Goal: Task Accomplishment & Management: Manage account settings

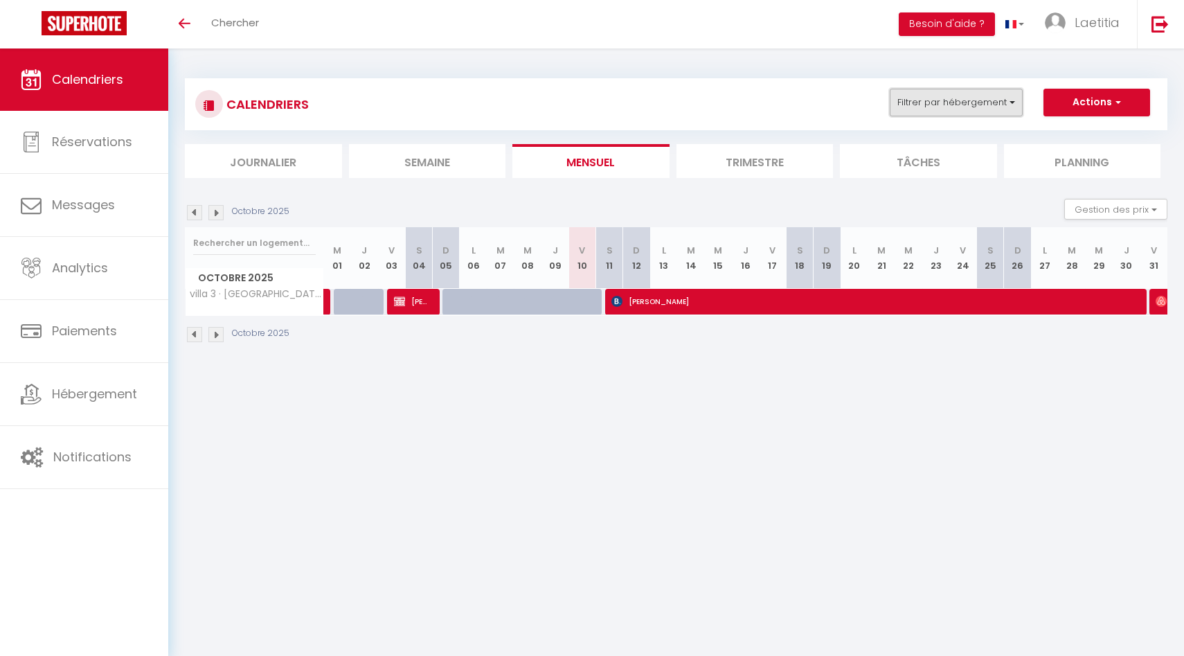
click at [914, 101] on button "Filtrer par hébergement" at bounding box center [956, 103] width 133 height 28
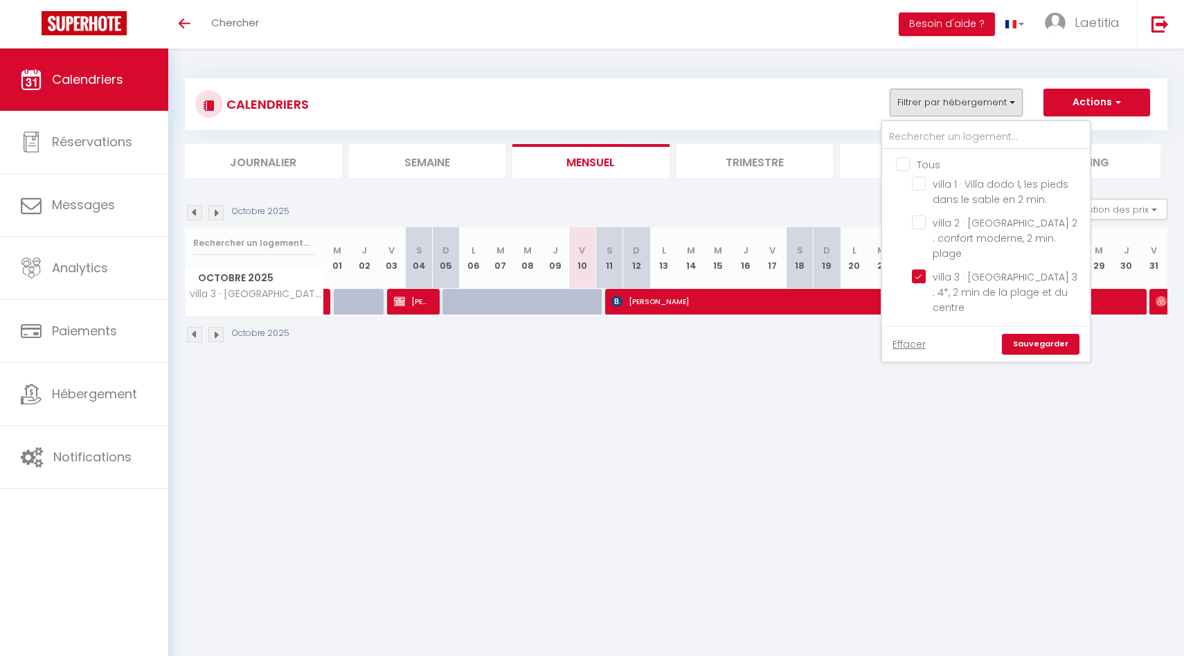
click at [914, 71] on div "CALENDRIERS Filtrer par hébergement Tous villa 1 · Villa dodo 1, les pieds dans…" at bounding box center [676, 211] width 983 height 292
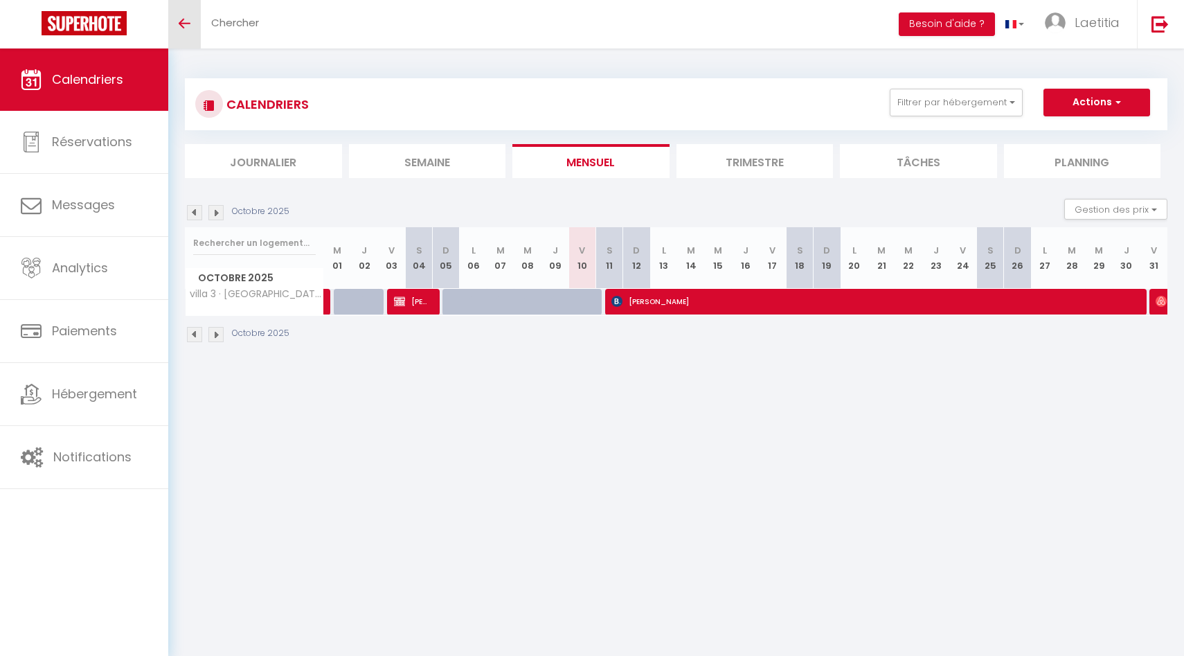
click at [179, 27] on icon "Toggle menubar" at bounding box center [185, 23] width 12 height 8
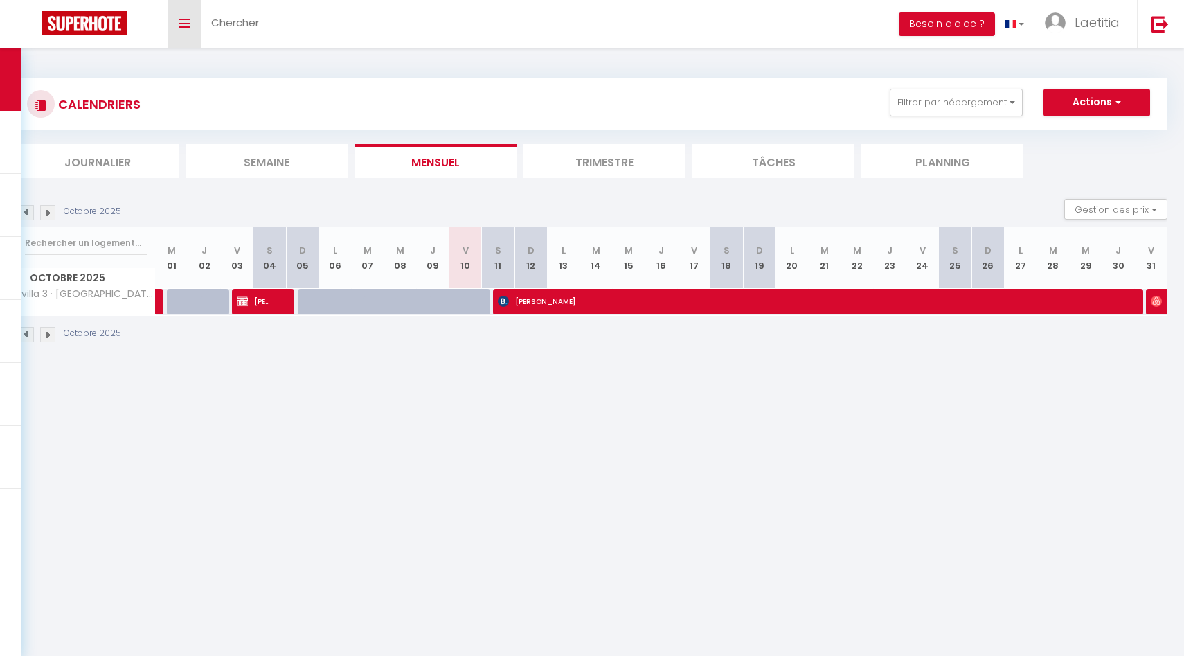
click at [188, 19] on icon "Toggle menubar" at bounding box center [185, 23] width 12 height 8
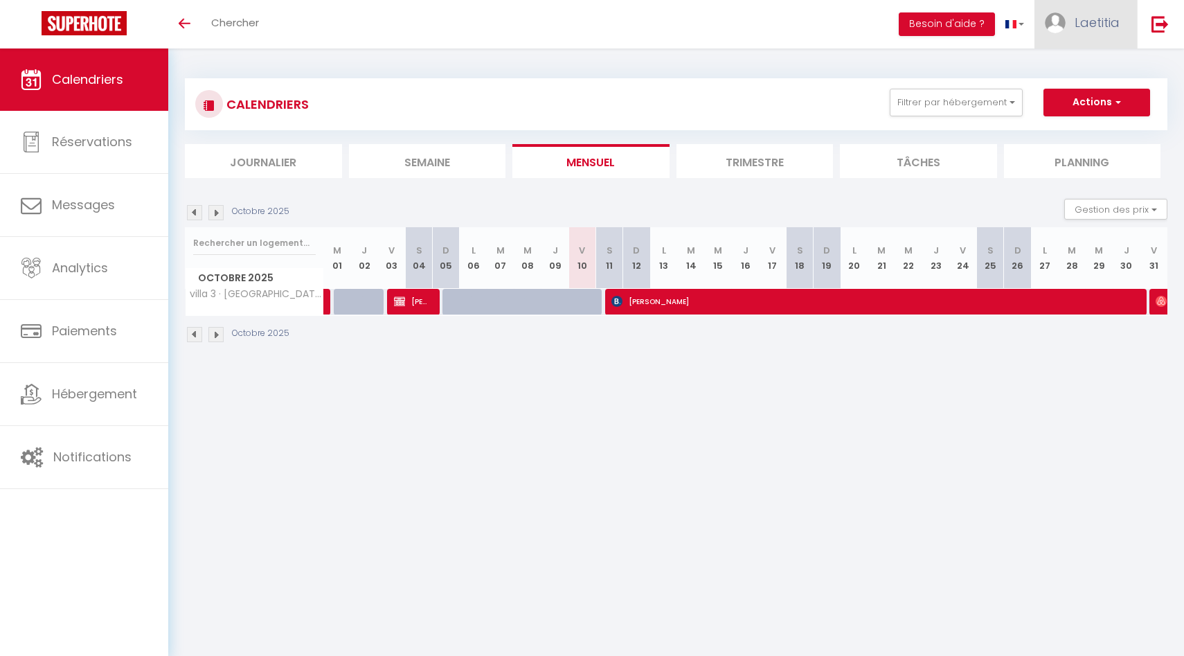
click at [914, 22] on span "Laetitia" at bounding box center [1097, 22] width 45 height 17
click at [914, 61] on link "Paramètres" at bounding box center [1082, 69] width 103 height 24
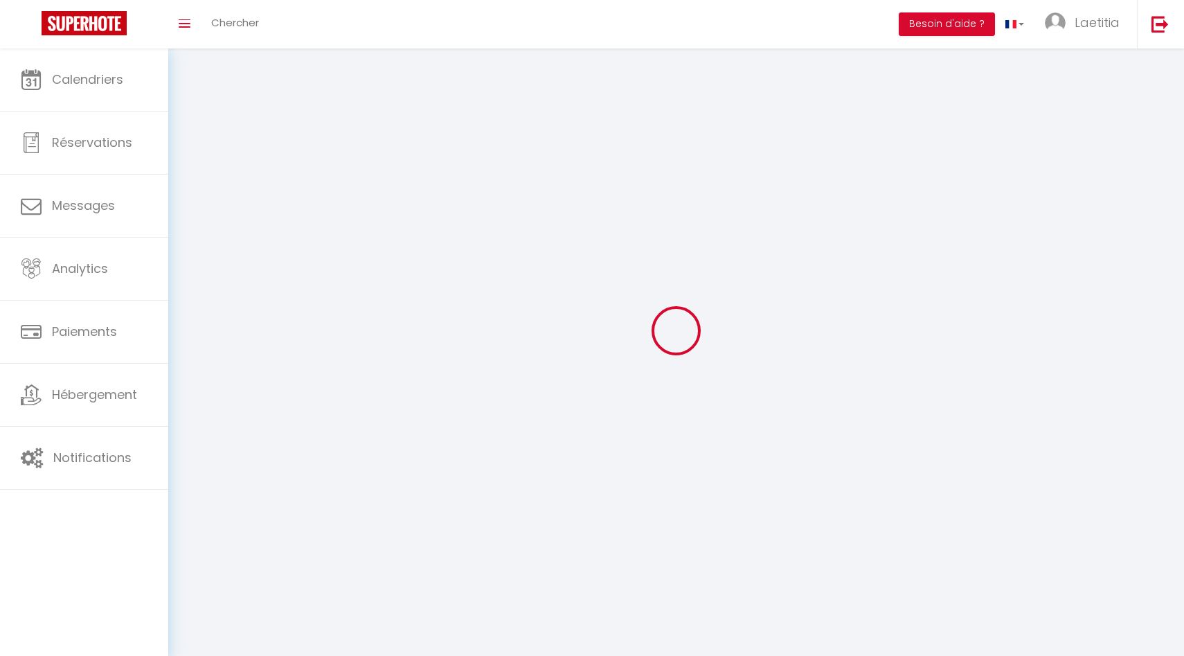
type input "Laetitia"
type input "[PERSON_NAME]"
type input "0692871763"
type input "11 Route Du Trou D’eau"
type input "97434"
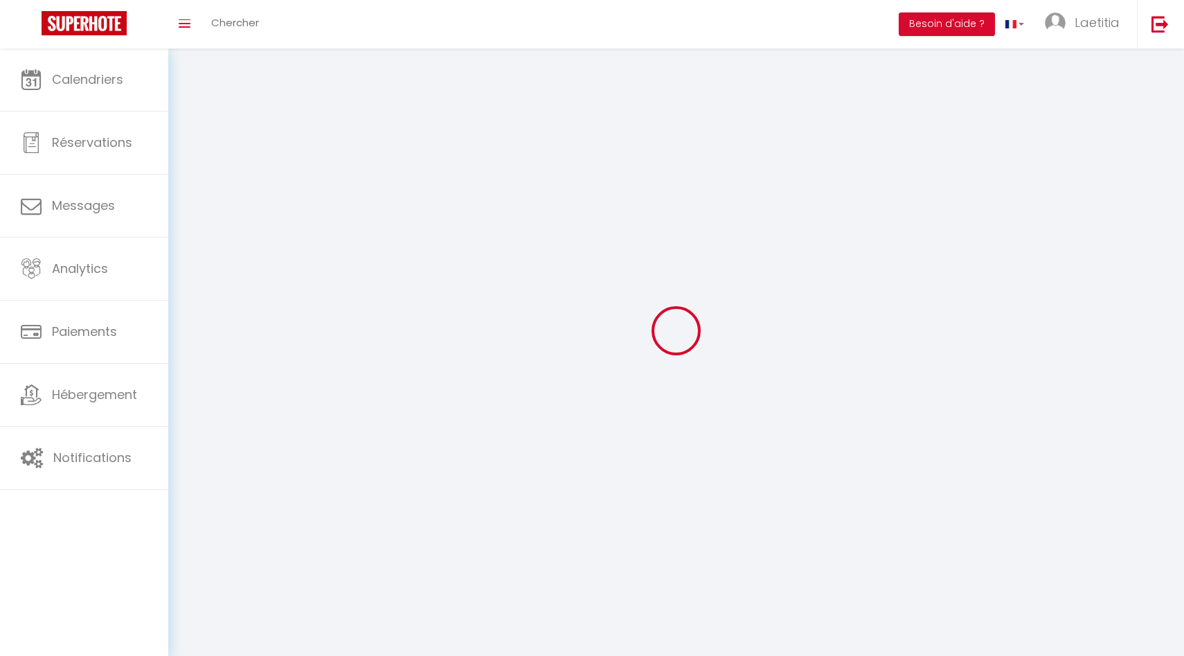
type input "Saint Gilles"
type input "cgOlwqFREmVxEbJUyfNaXBSQR"
type input "HdzEEndQBWeptEkQ0Qnl7L3QI"
select select "177"
select select "28"
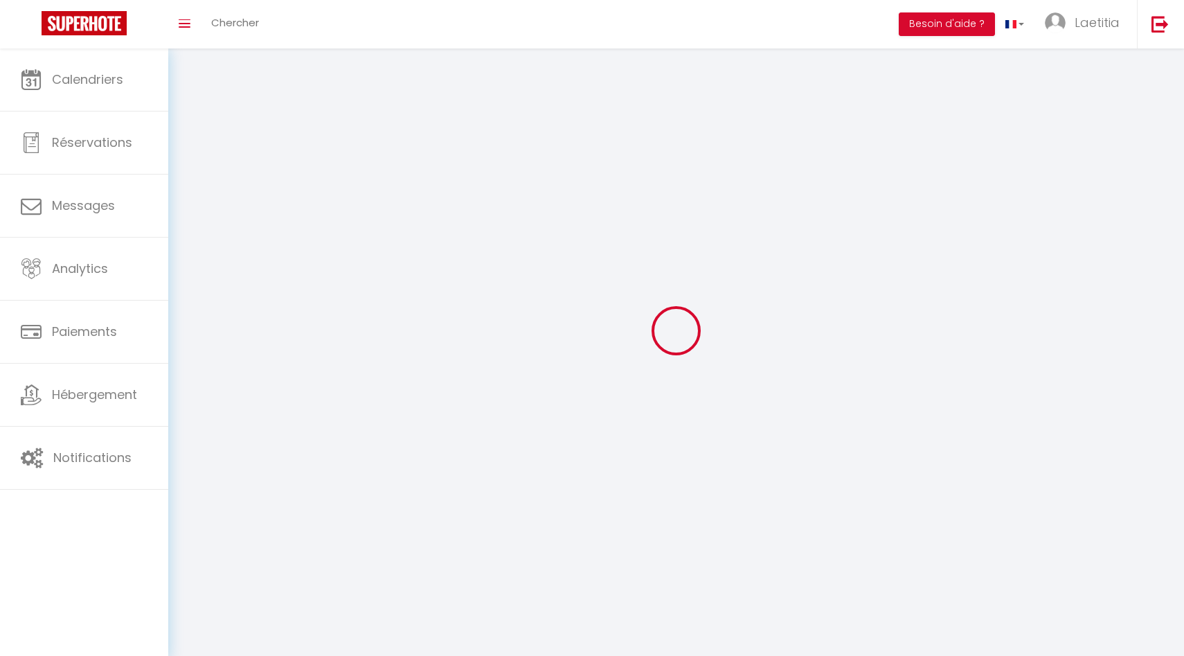
type input "cgOlwqFREmVxEbJUyfNaXBSQR"
type input "HdzEEndQBWeptEkQ0Qnl7L3QI"
type input "[URL][DOMAIN_NAME]"
select select "fr"
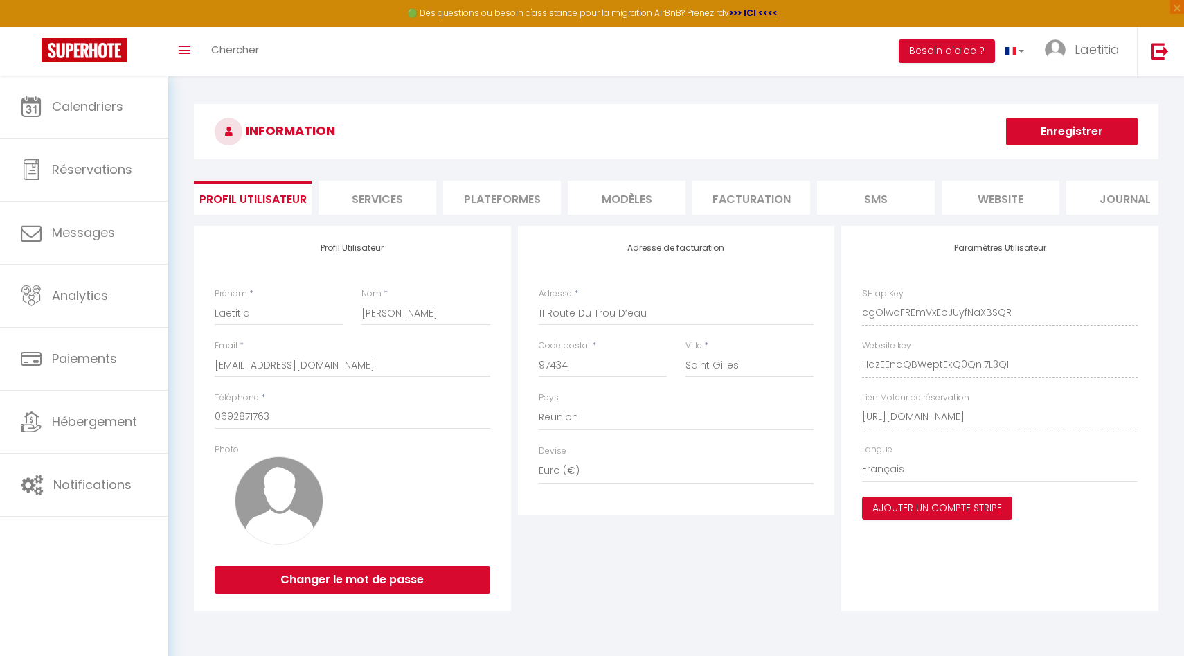
drag, startPoint x: 1142, startPoint y: 414, endPoint x: 840, endPoint y: 420, distance: 302.0
click at [840, 392] on div "Paramètres Utilisateur SH apiKey cgOlwqFREmVxEbJUyfNaXBSQR Website key HdzEEndQ…" at bounding box center [1000, 418] width 324 height 385
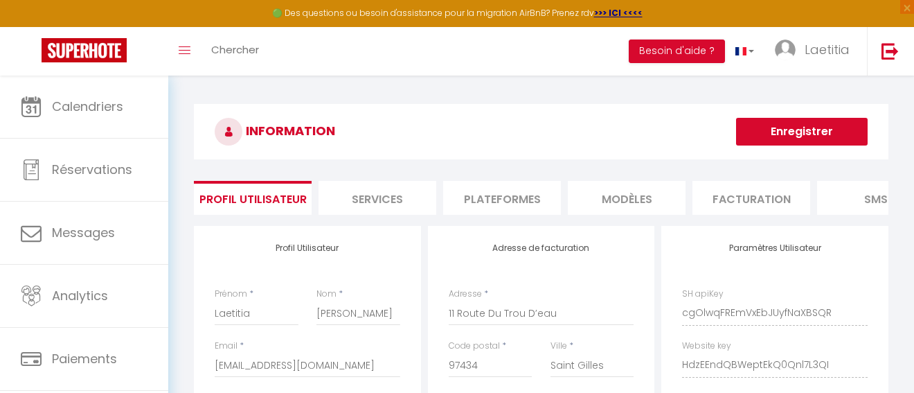
click at [526, 190] on li "Plateformes" at bounding box center [502, 198] width 118 height 34
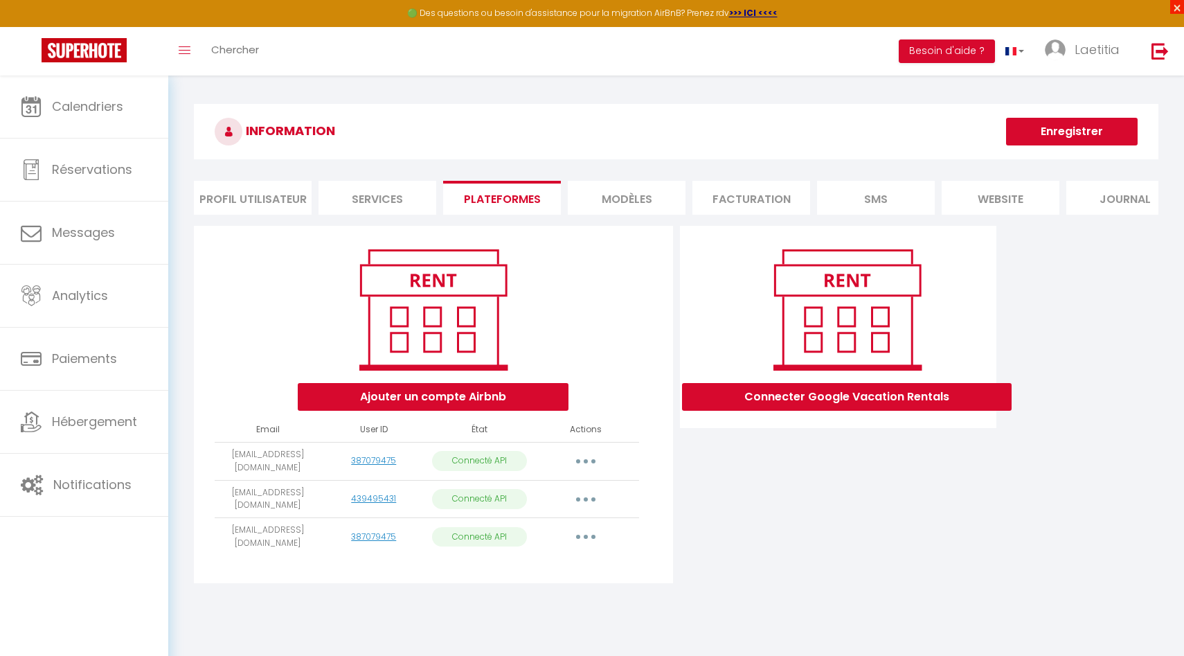
click at [914, 6] on span "×" at bounding box center [1177, 7] width 14 height 14
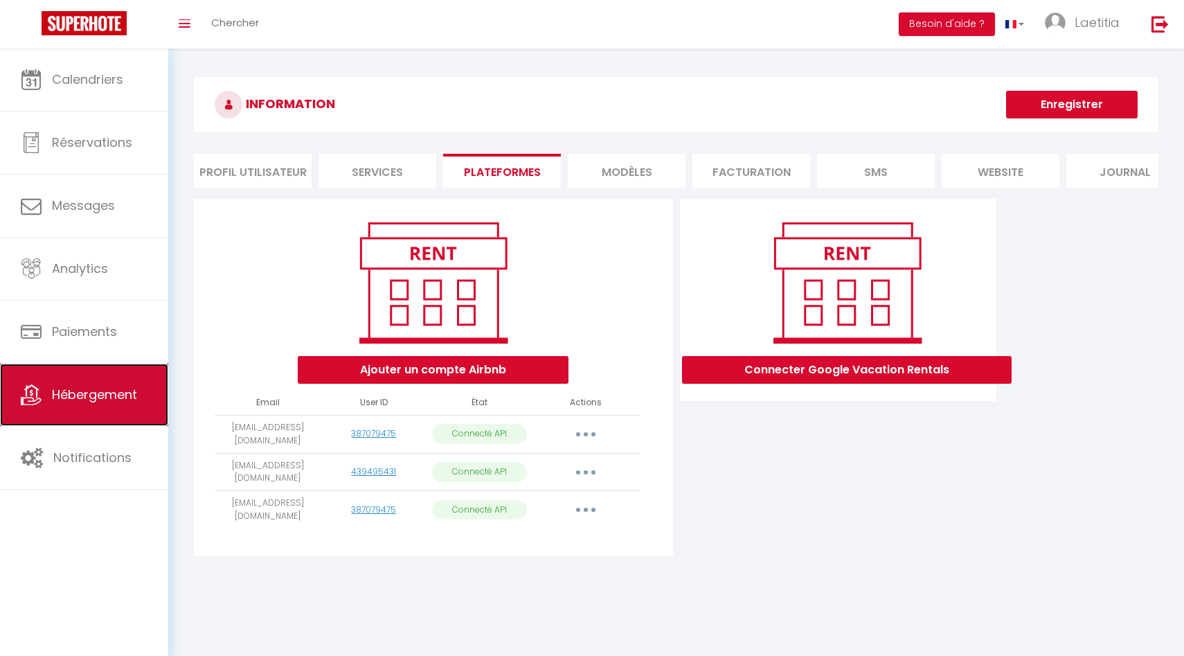
click at [124, 392] on span "Hébergement" at bounding box center [94, 394] width 85 height 17
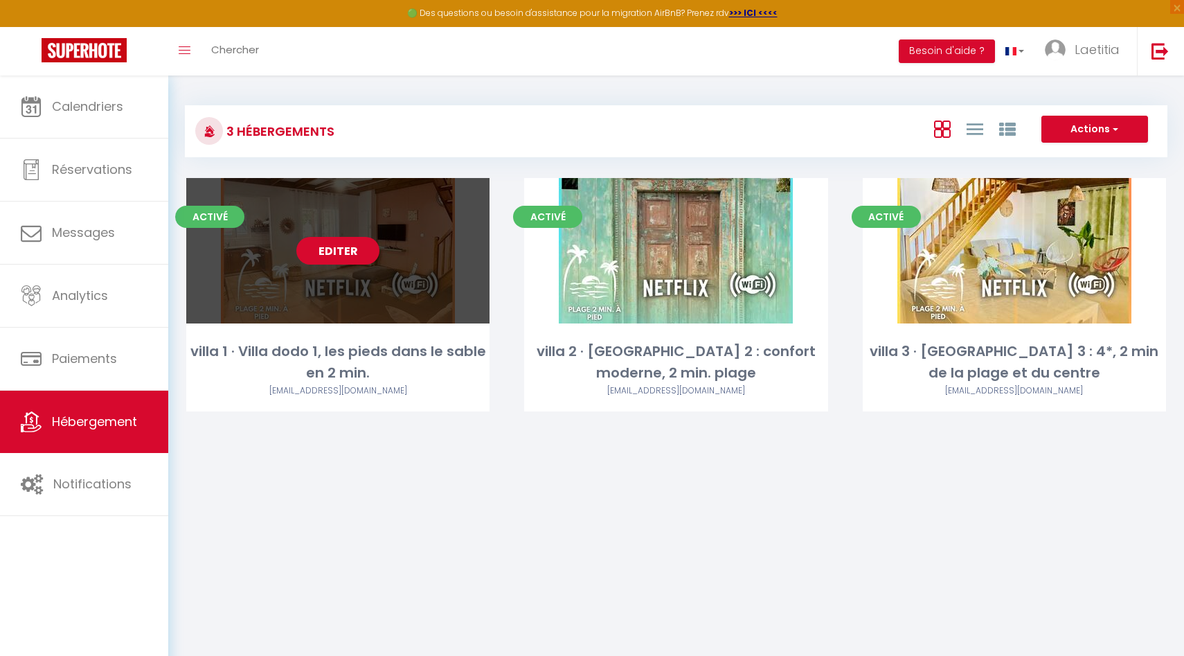
click at [353, 247] on link "Editer" at bounding box center [337, 251] width 83 height 28
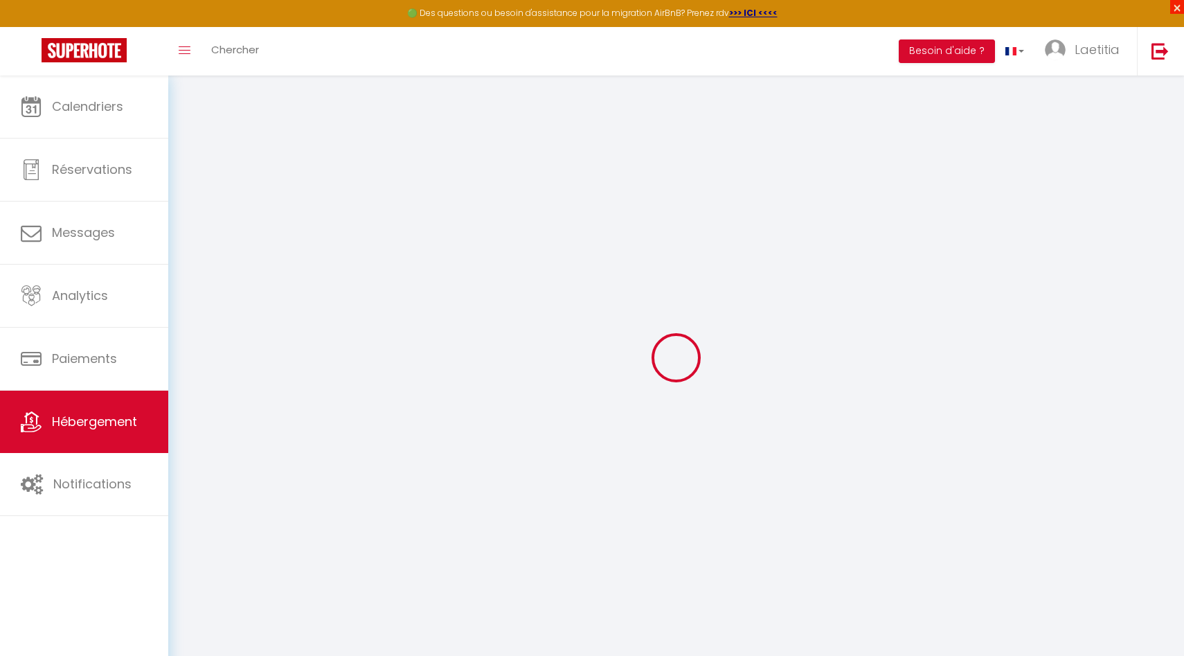
click at [914, 6] on span "×" at bounding box center [1177, 7] width 14 height 14
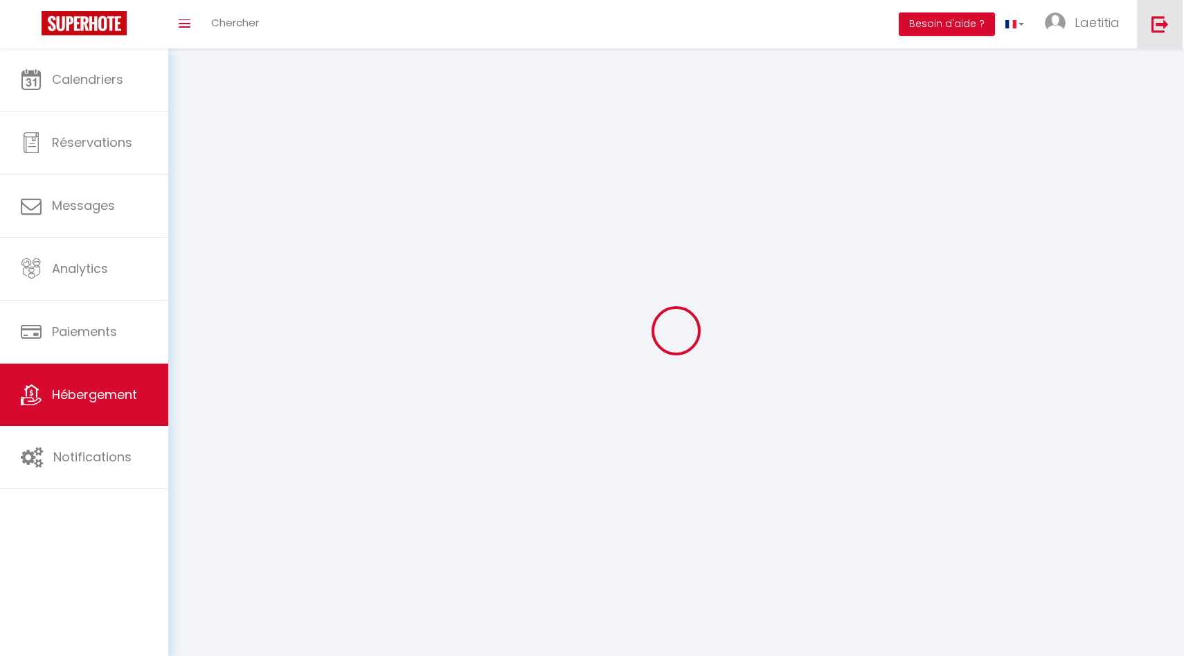
select select "villa"
select select
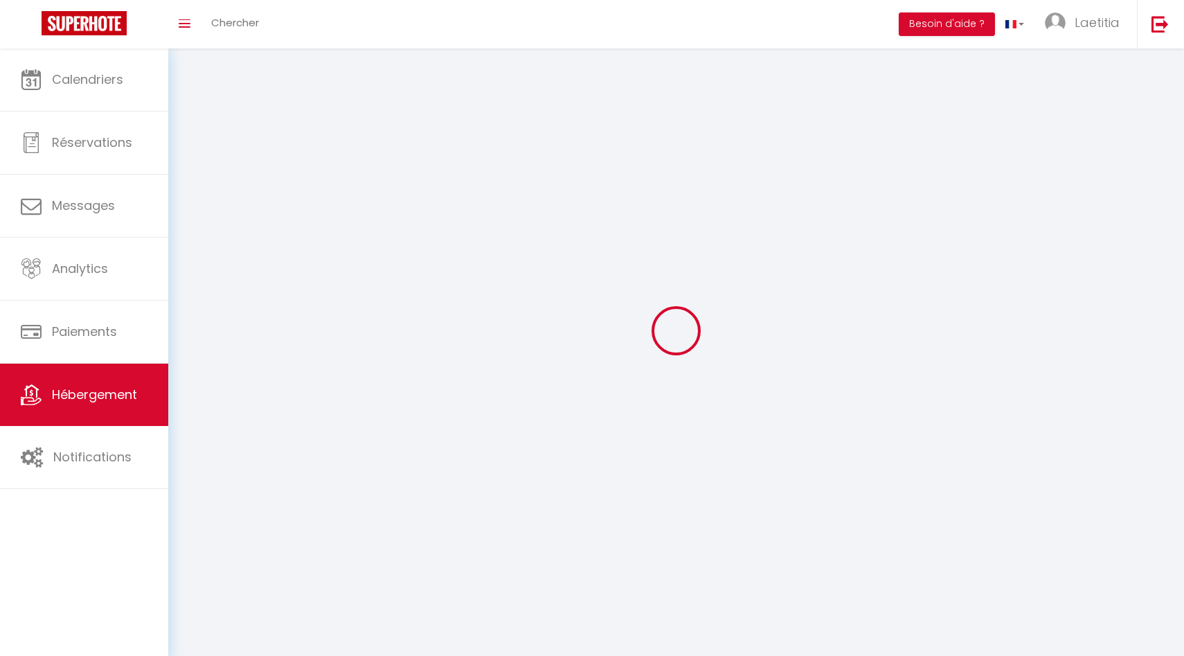
select select
checkbox input "false"
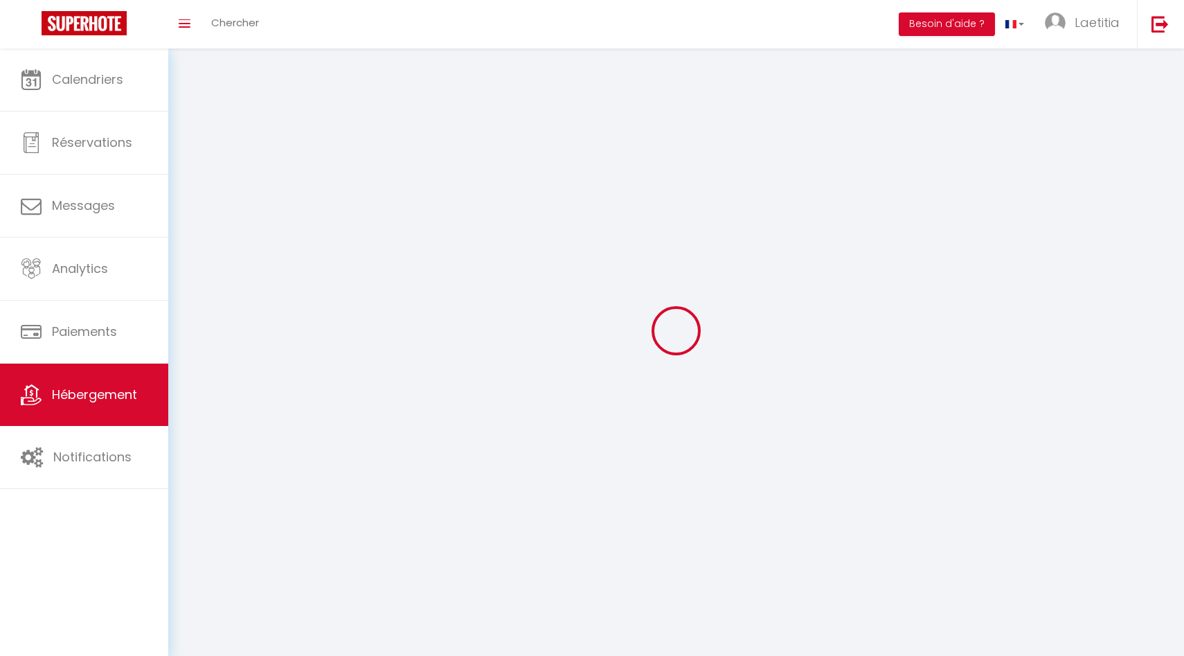
checkbox input "false"
select select
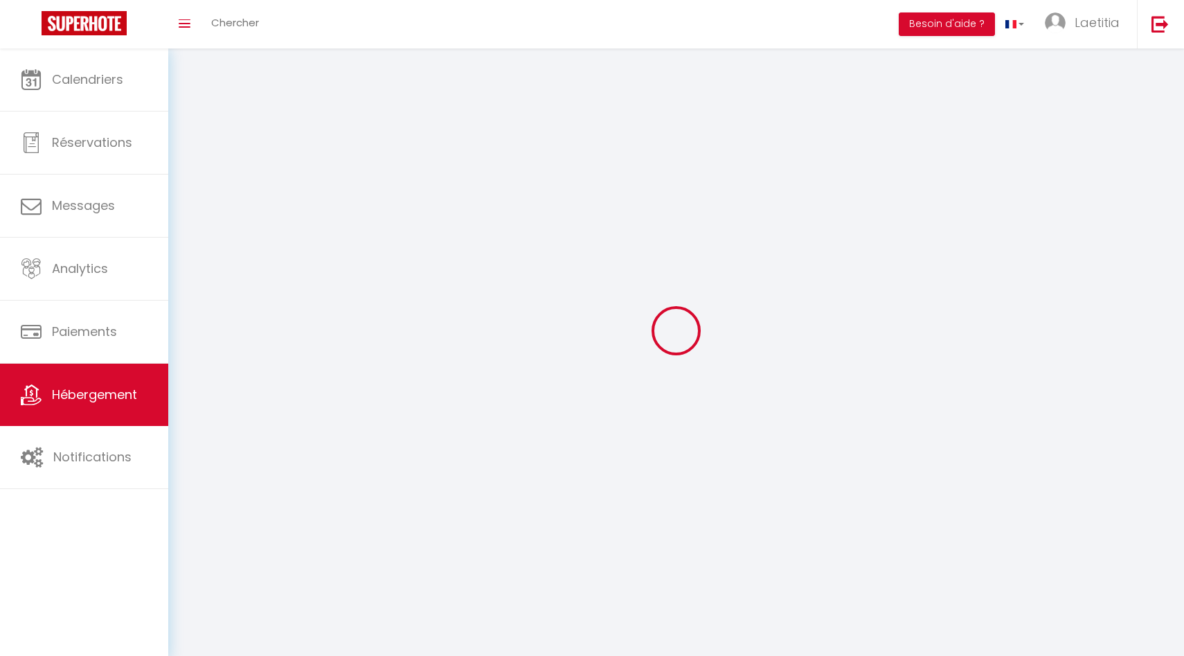
select select
checkbox input "false"
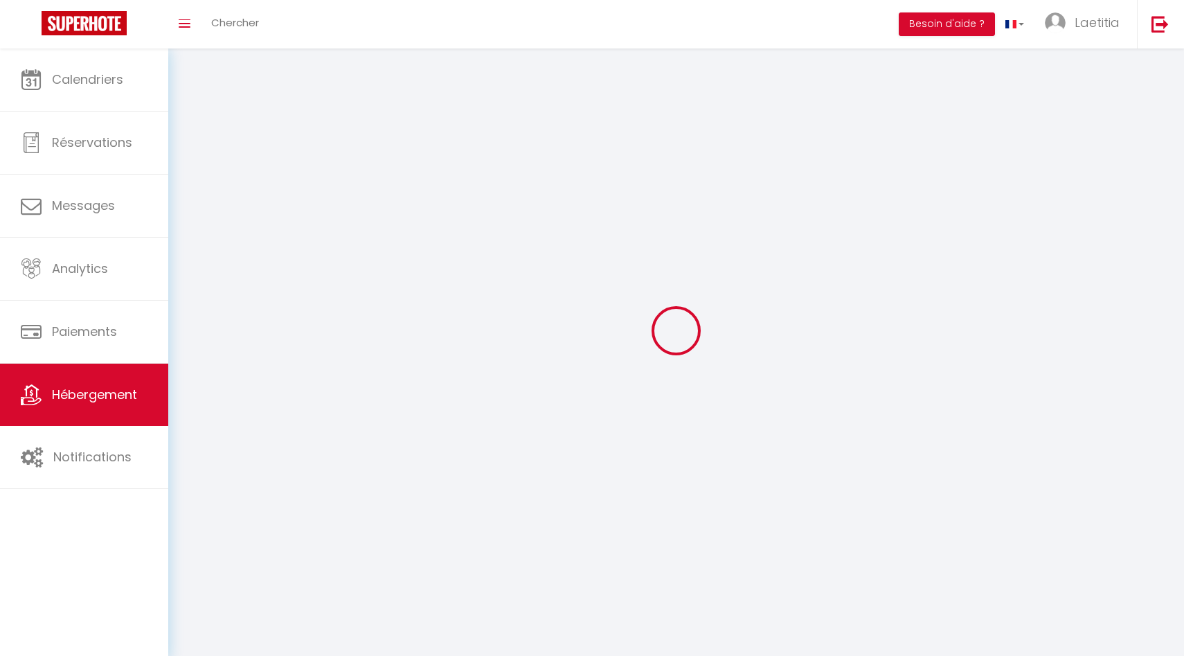
checkbox input "false"
select select
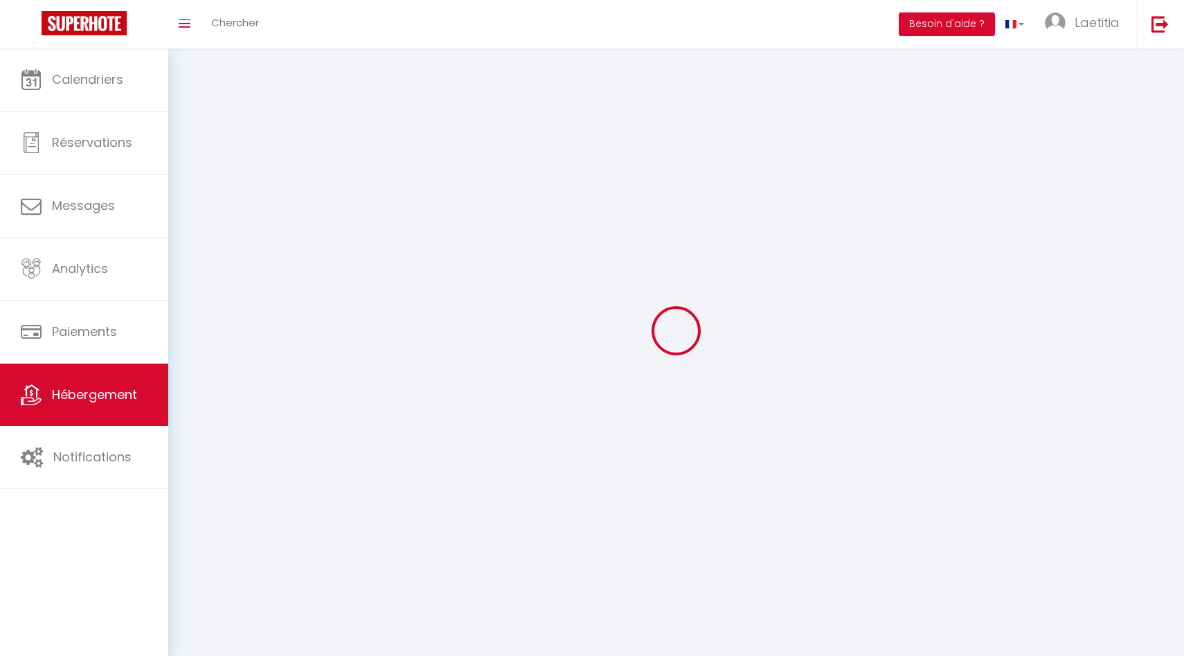
select select
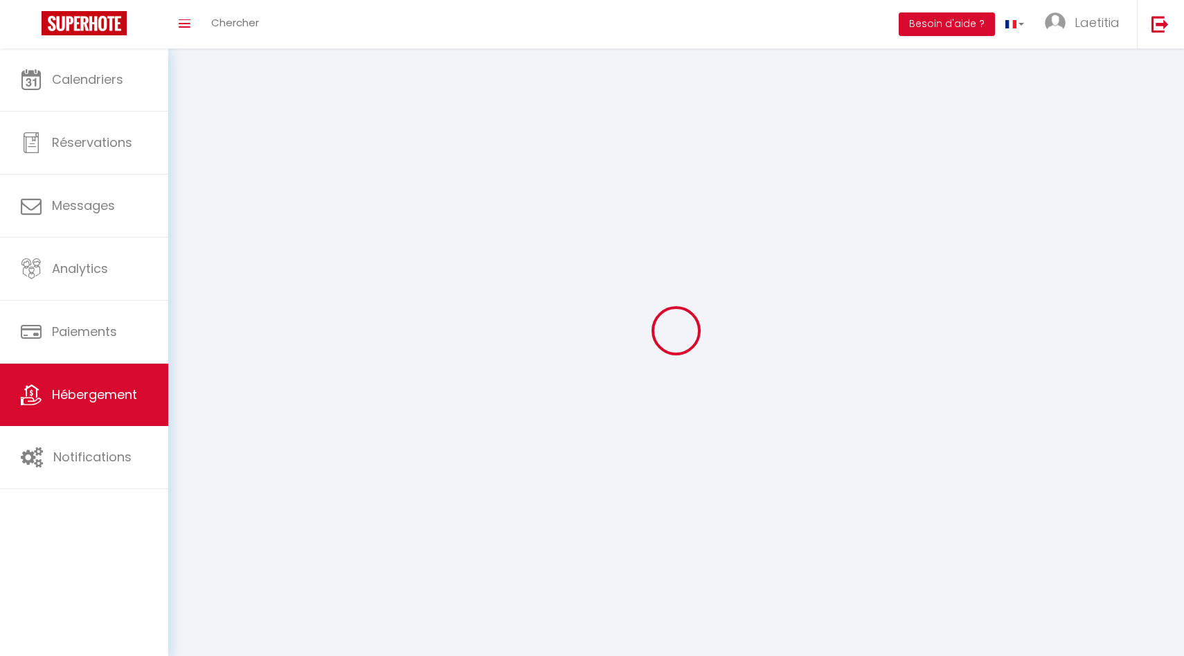
checkbox input "false"
select select
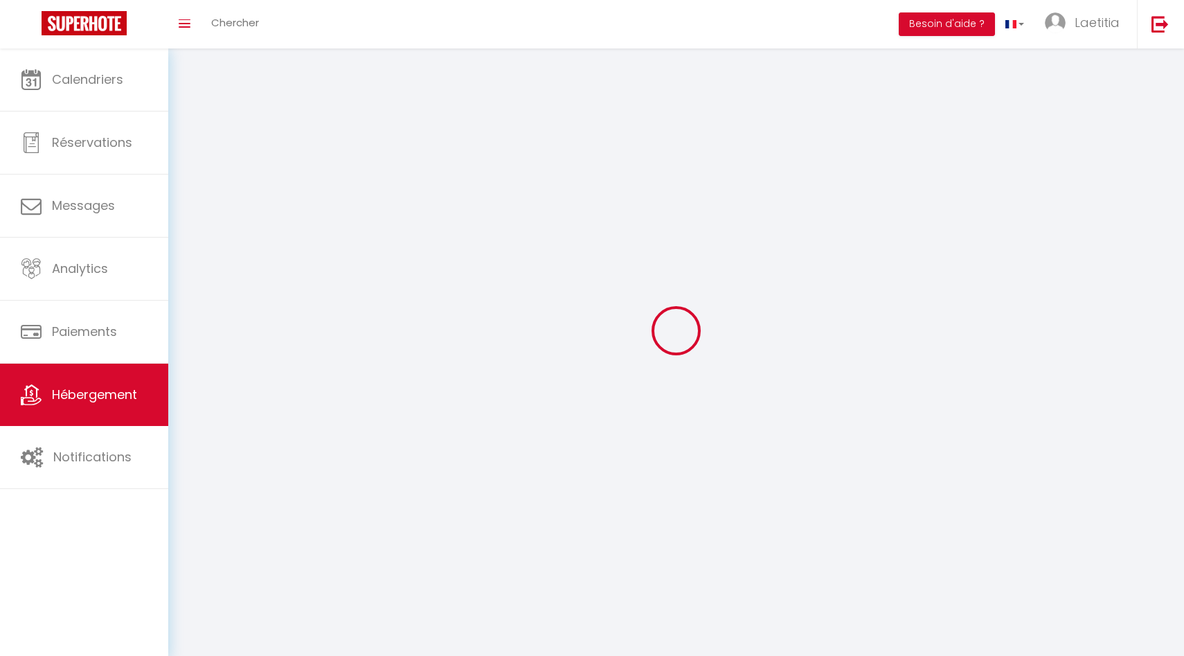
checkbox input "false"
select select "14:00"
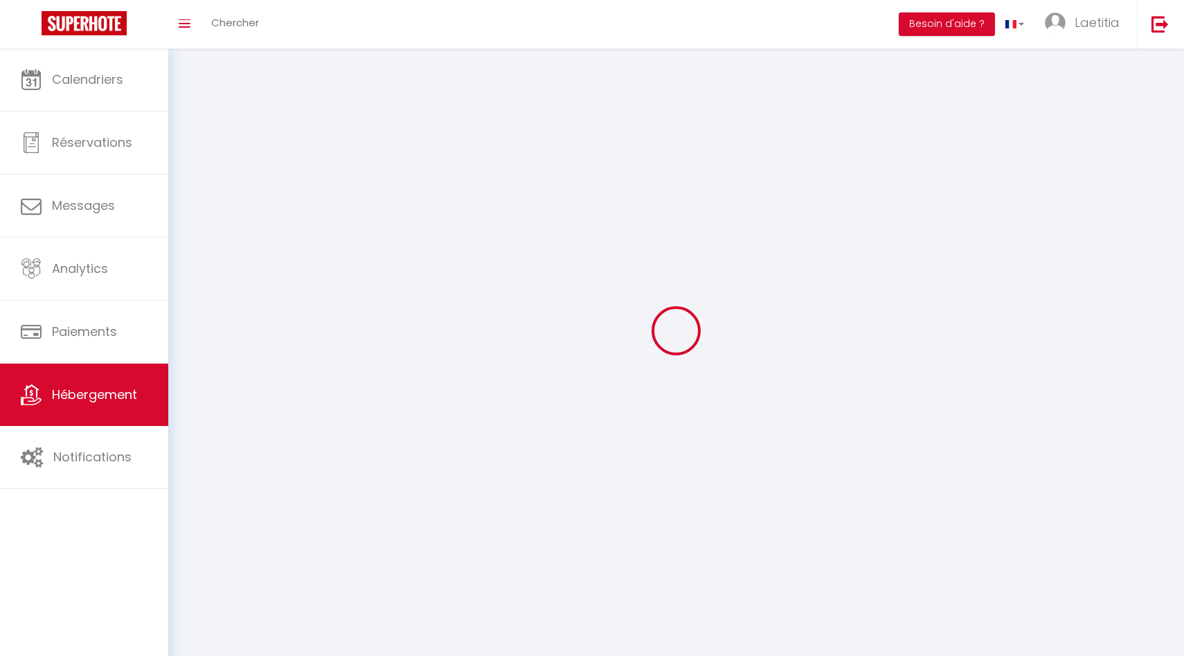
select select "23:45"
select select "10:00"
select select "30"
select select "120"
select select "14:00"
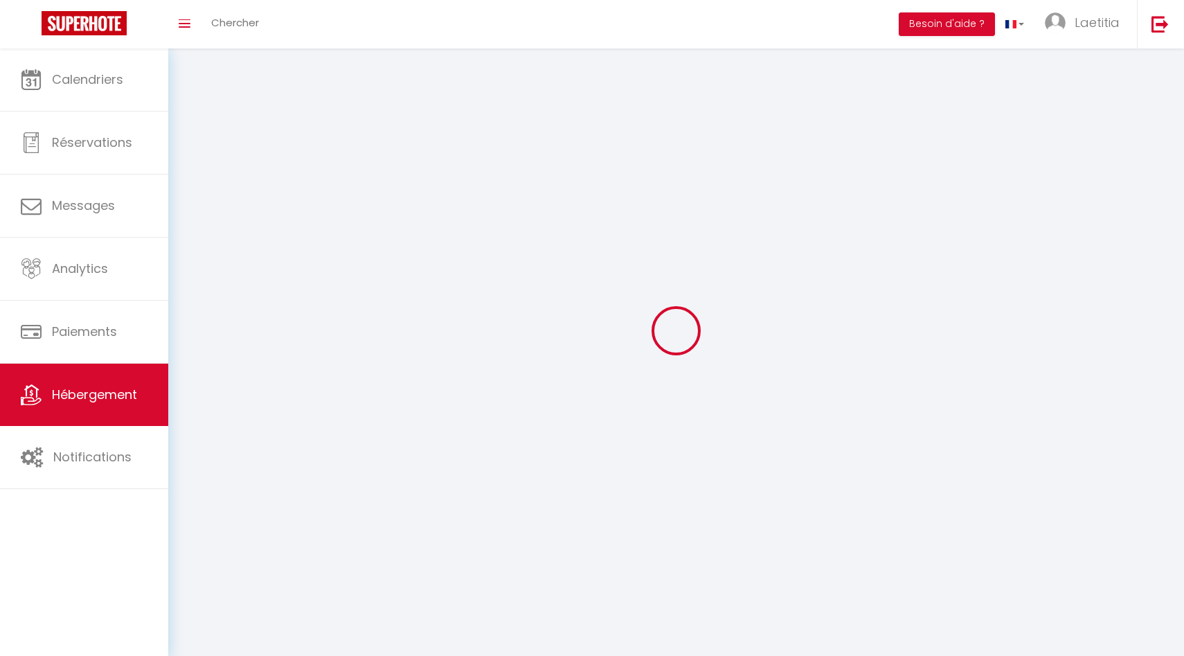
select select
checkbox input "false"
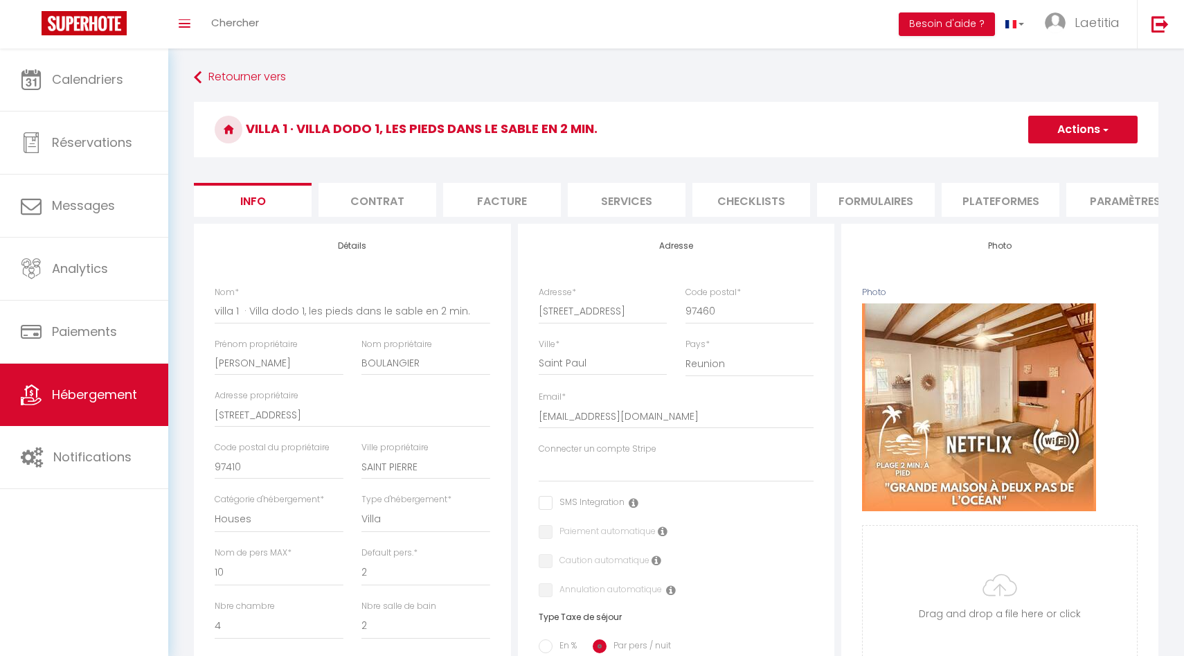
click at [914, 208] on li "Plateformes" at bounding box center [1001, 200] width 118 height 34
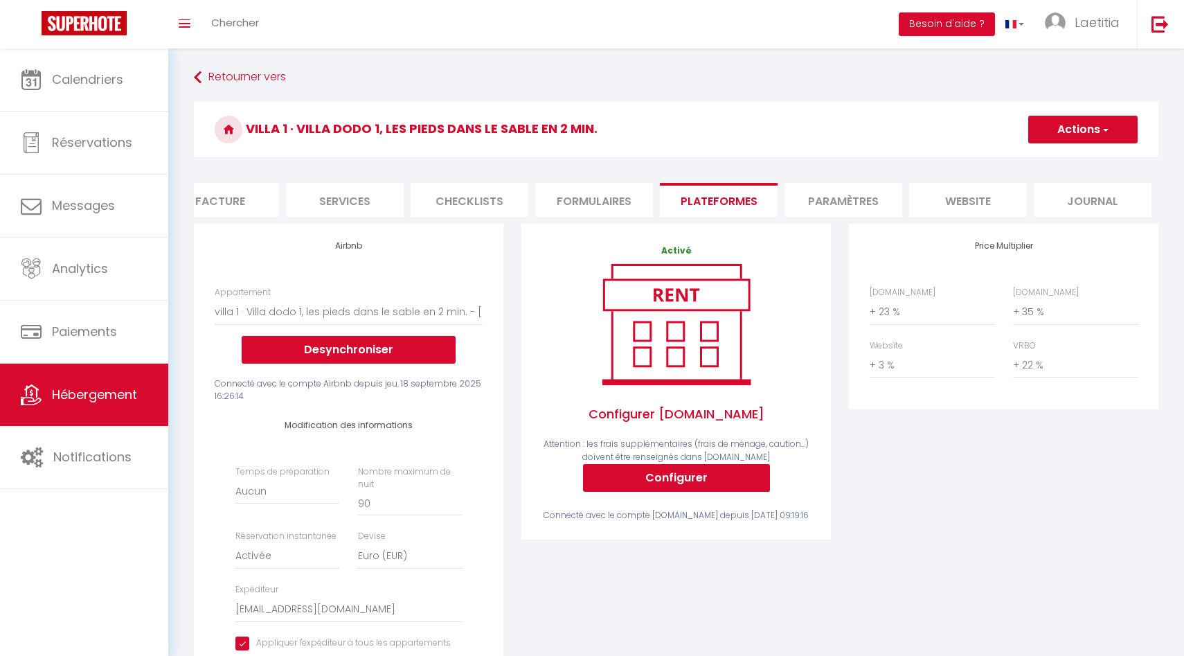
click at [914, 199] on li "website" at bounding box center [968, 200] width 118 height 34
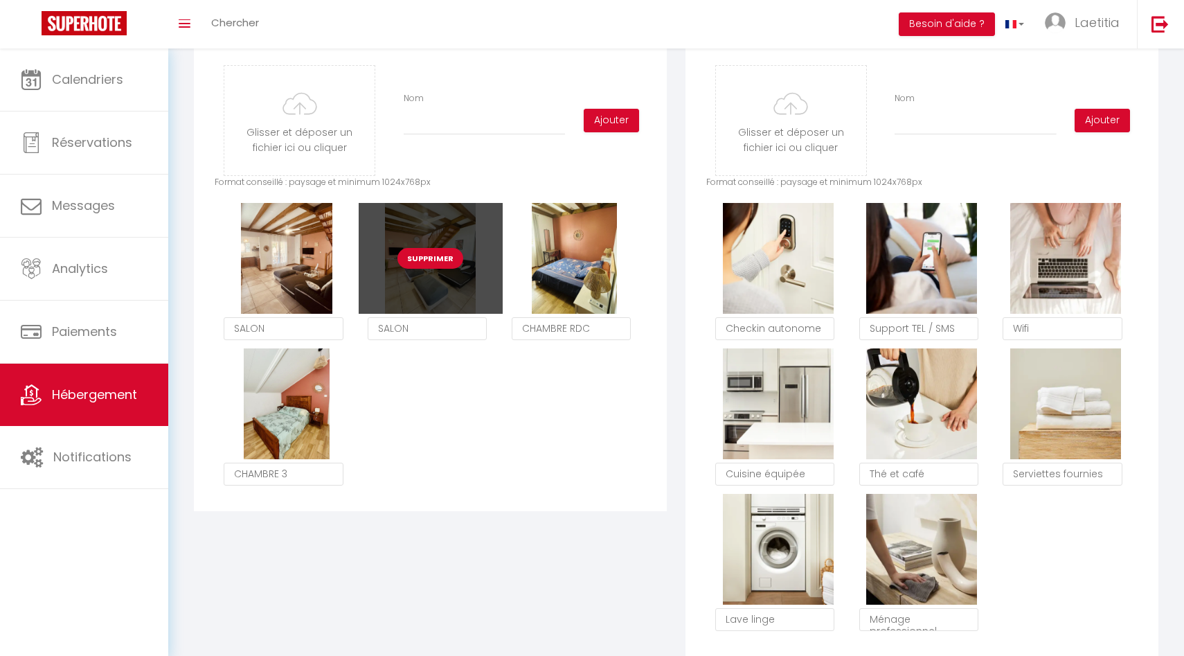
scroll to position [648, 0]
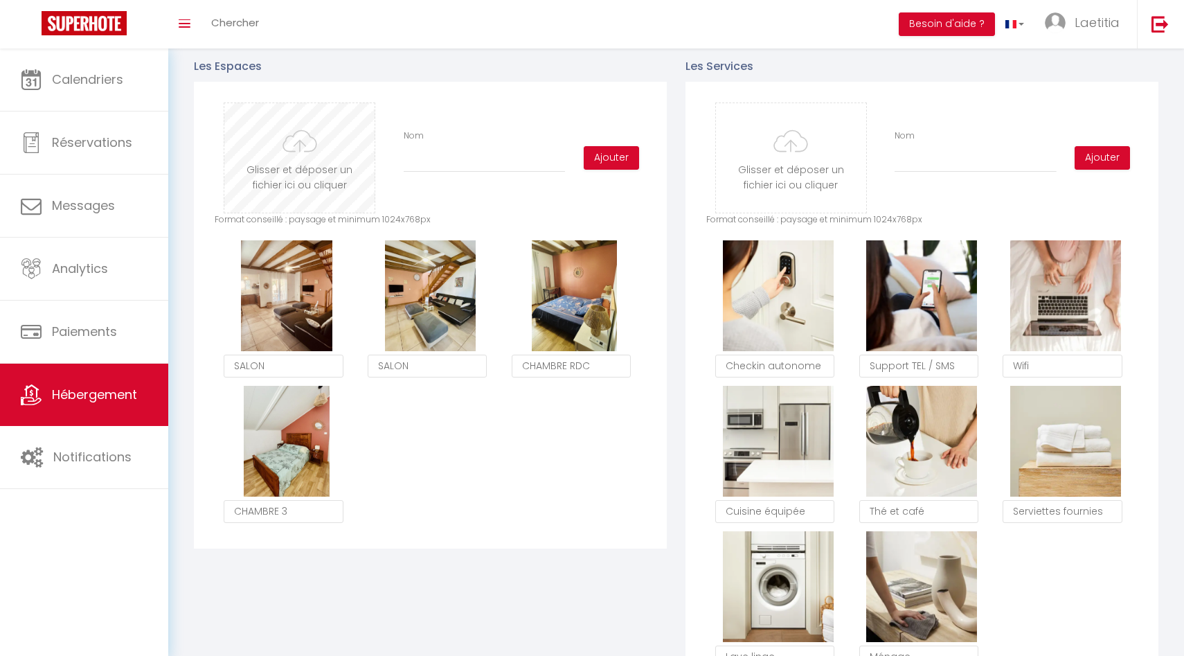
click at [305, 183] on input "file" at bounding box center [299, 157] width 150 height 109
type input "C:\fakepath\IMG_0037.jpg"
checkbox input "true"
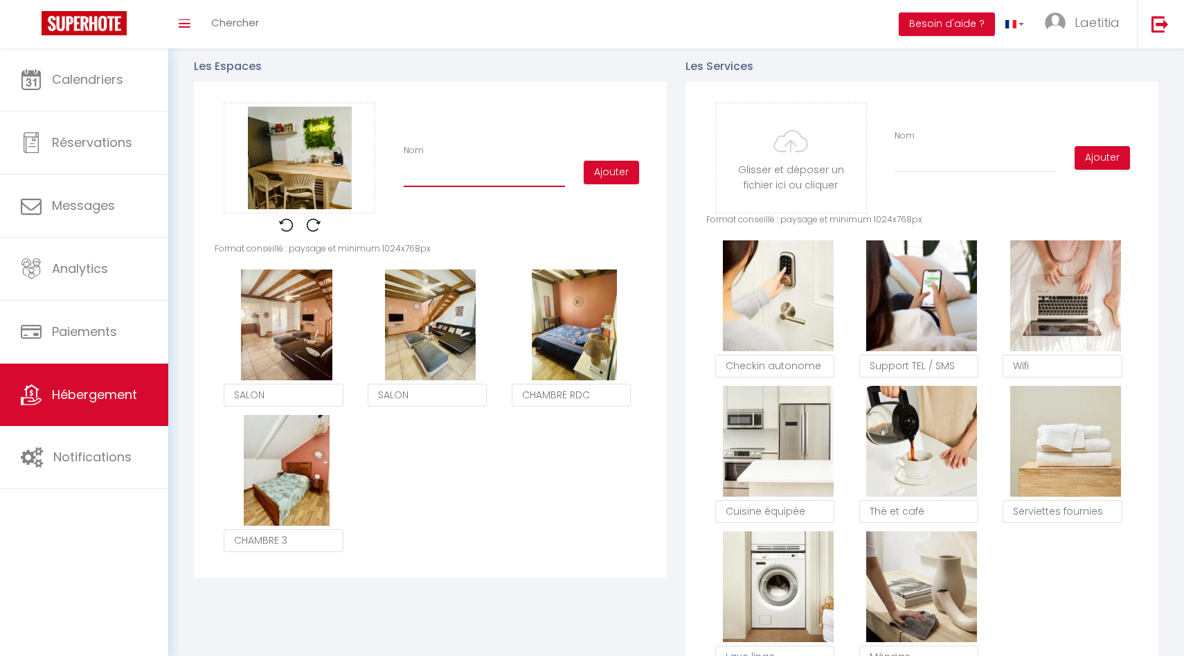
click at [467, 172] on input "Nom" at bounding box center [484, 174] width 161 height 25
type input "E"
checkbox input "true"
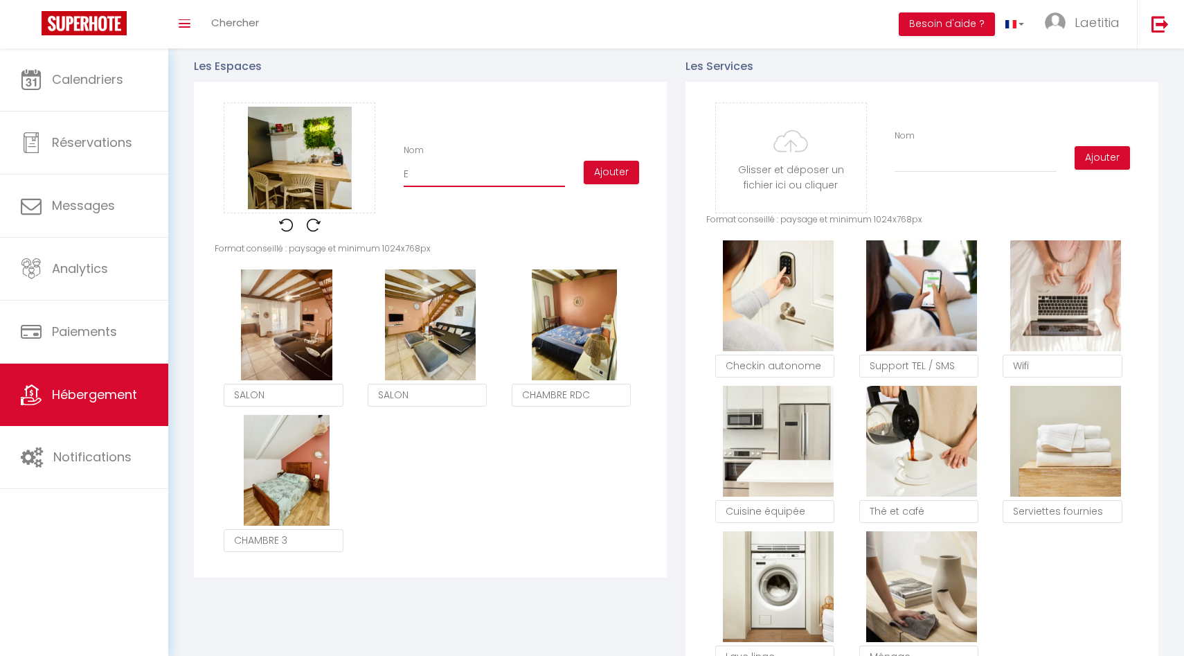
type input "ES"
checkbox input "true"
type input "ESP"
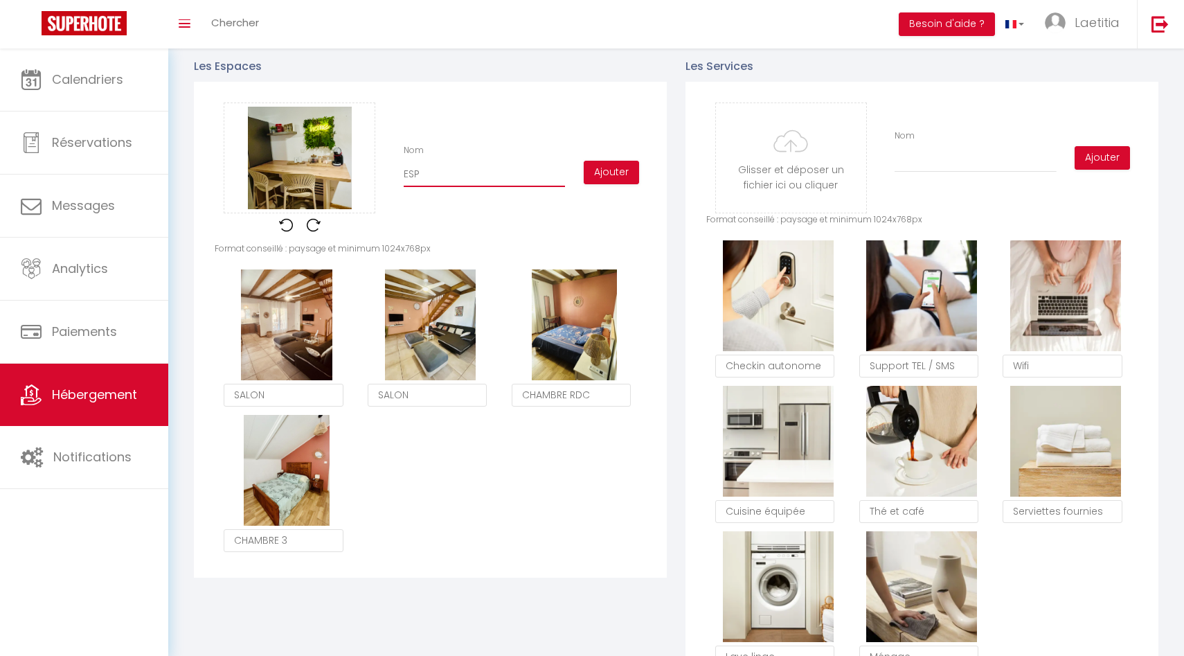
checkbox input "true"
type input "ESPA"
checkbox input "true"
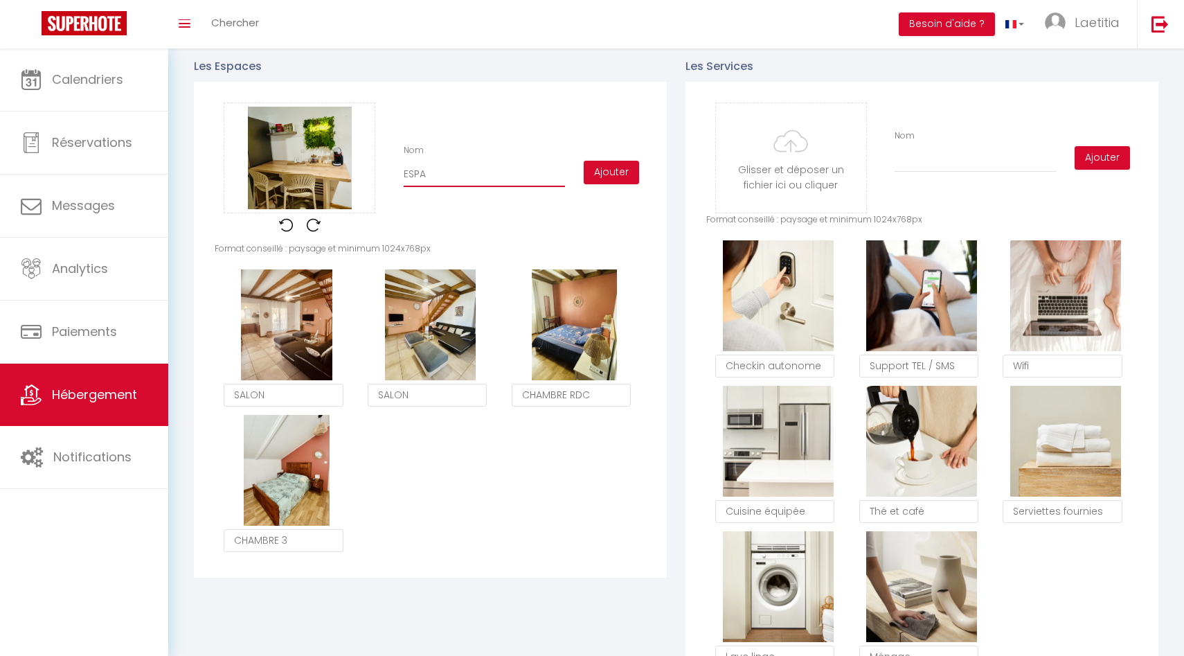
checkbox input "true"
type input "ESPAC"
checkbox input "true"
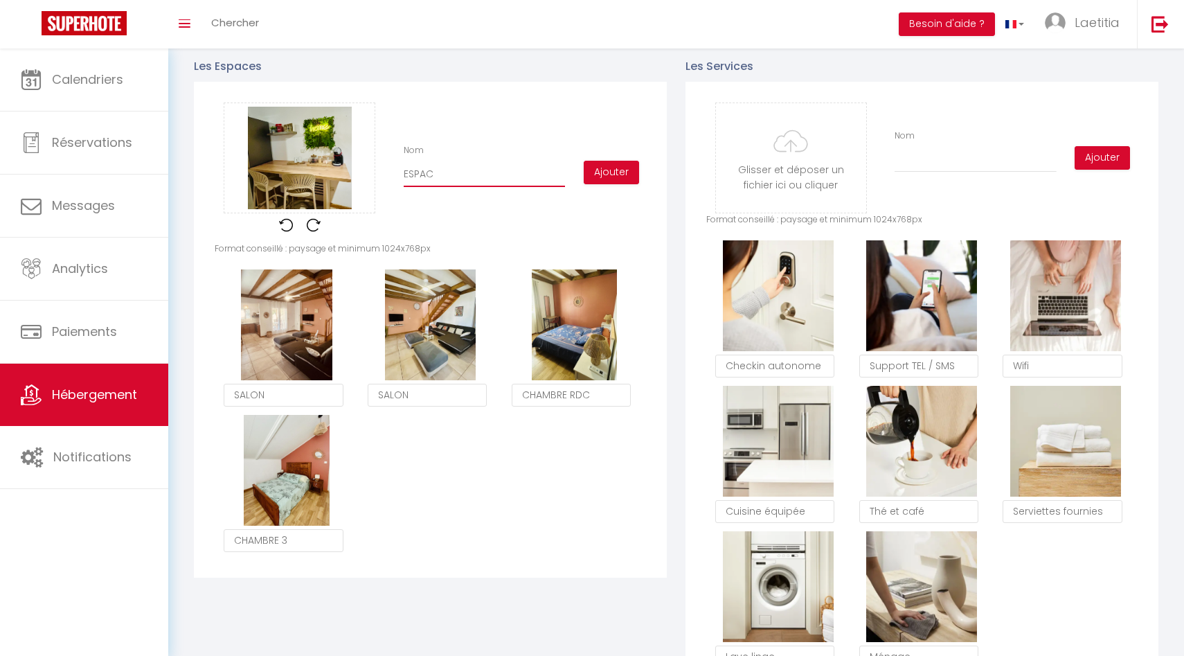
checkbox input "true"
type input "ESPACE"
checkbox input "true"
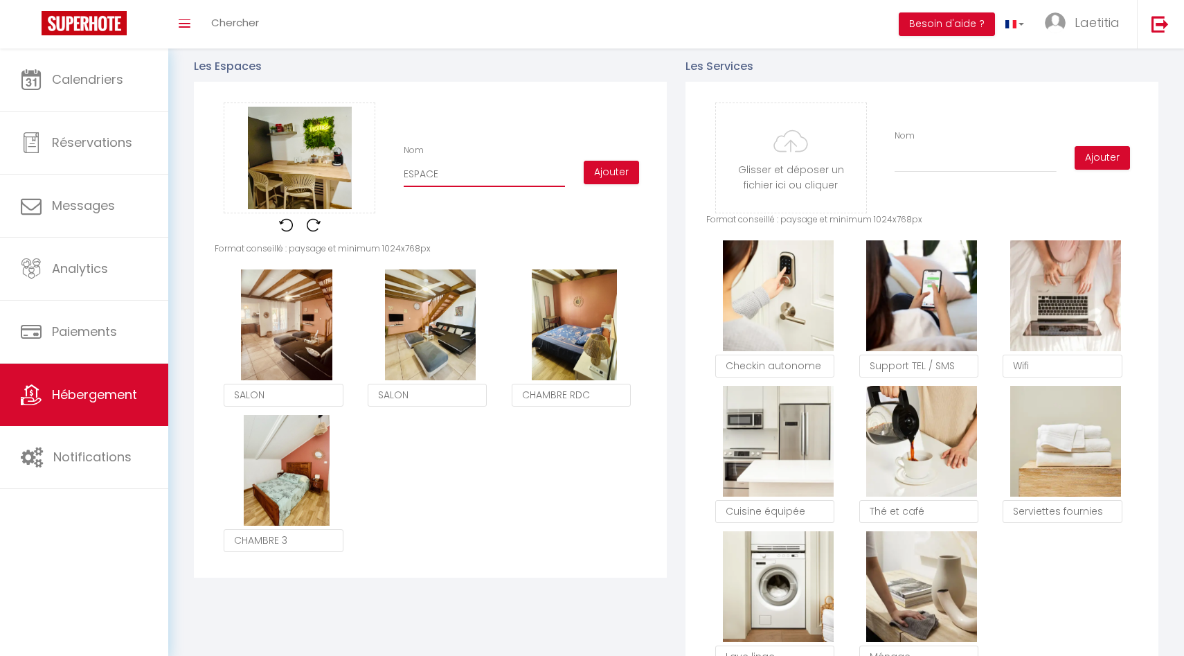
type input "ESPACE"
checkbox input "true"
type input "ESPACE C"
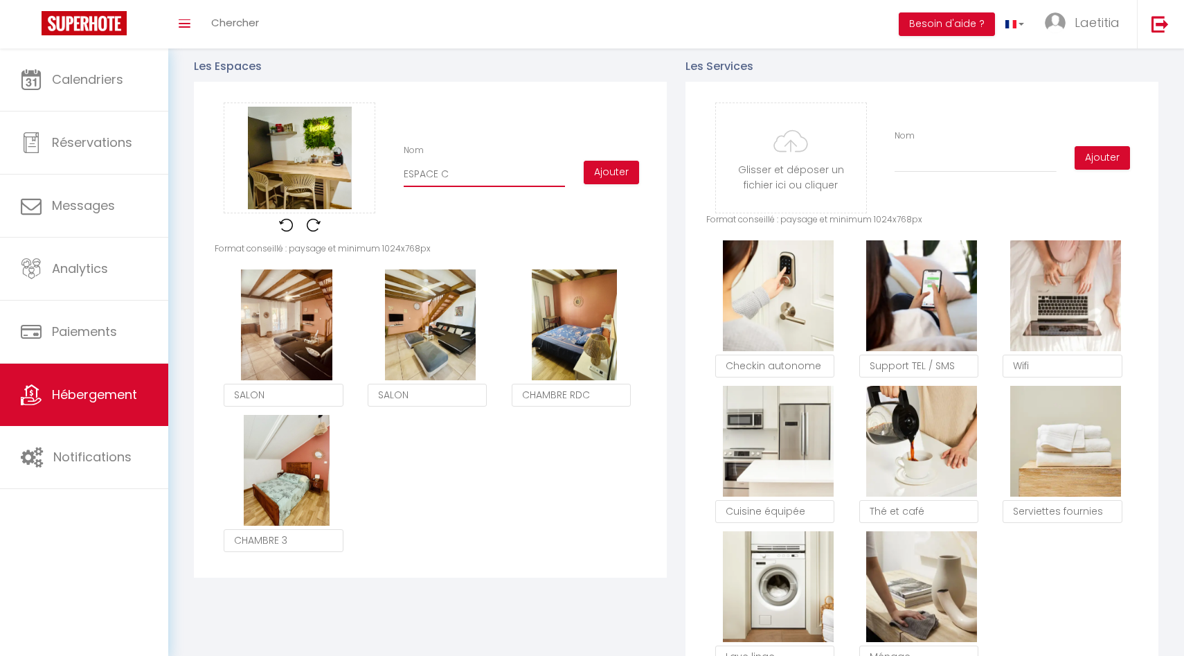
checkbox input "true"
type input "ESPACE CA"
checkbox input "true"
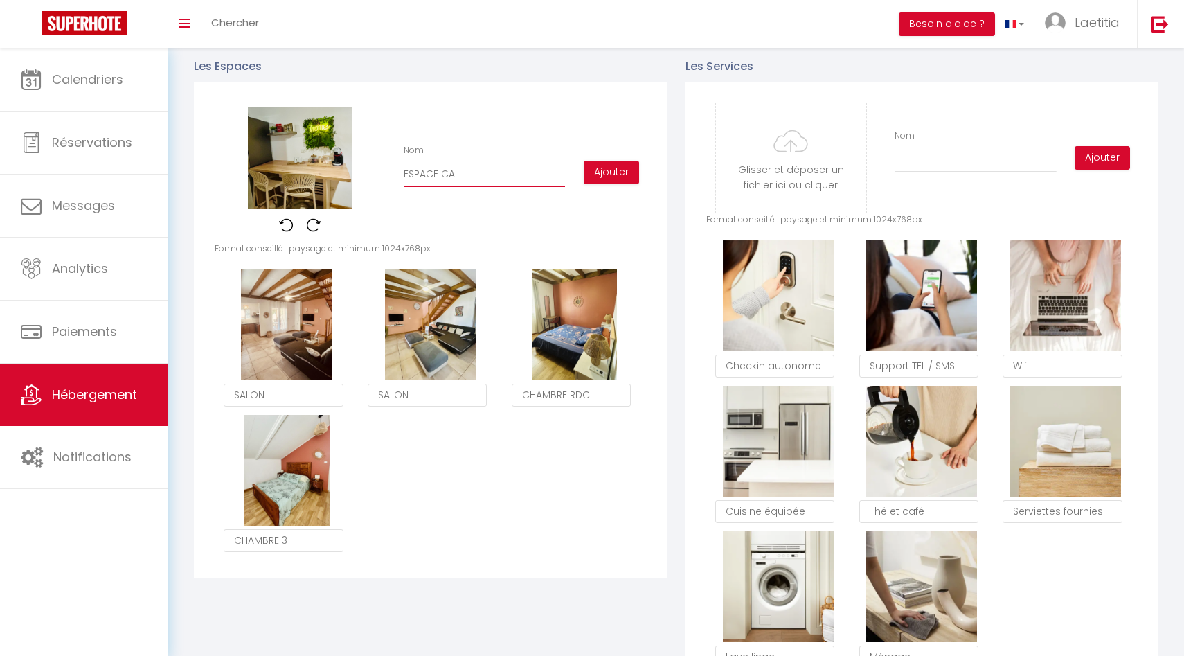
checkbox input "true"
type input "ESPACE CAF"
checkbox input "true"
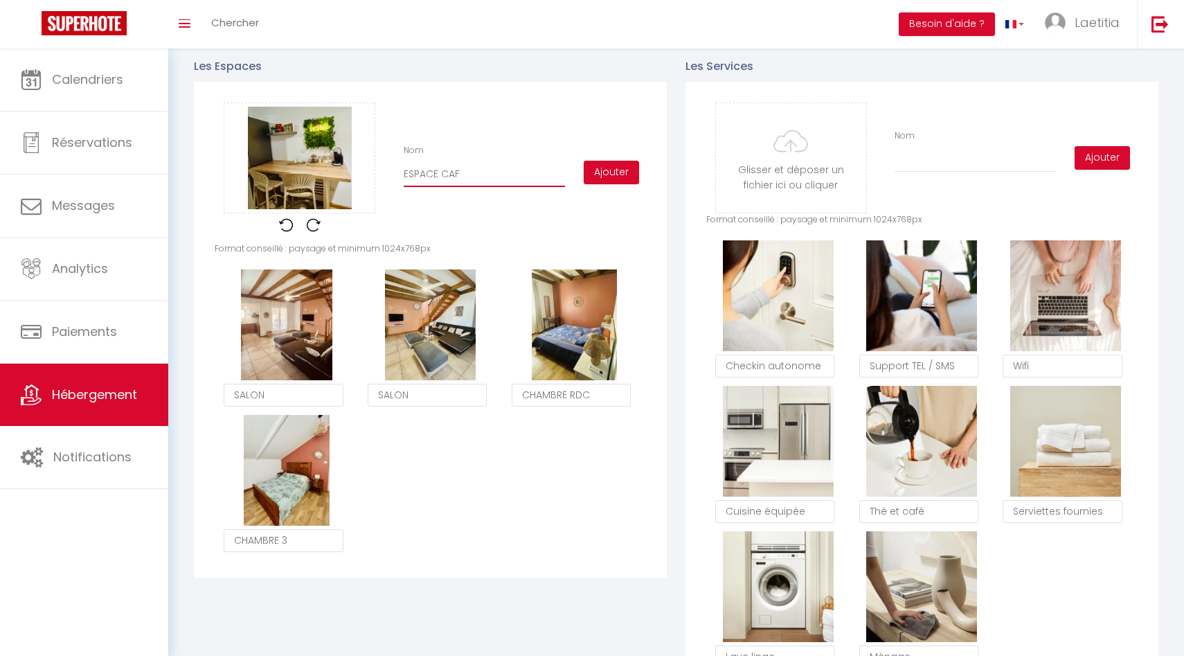
checkbox input "true"
type input "ESPACE CAF2"
checkbox input "true"
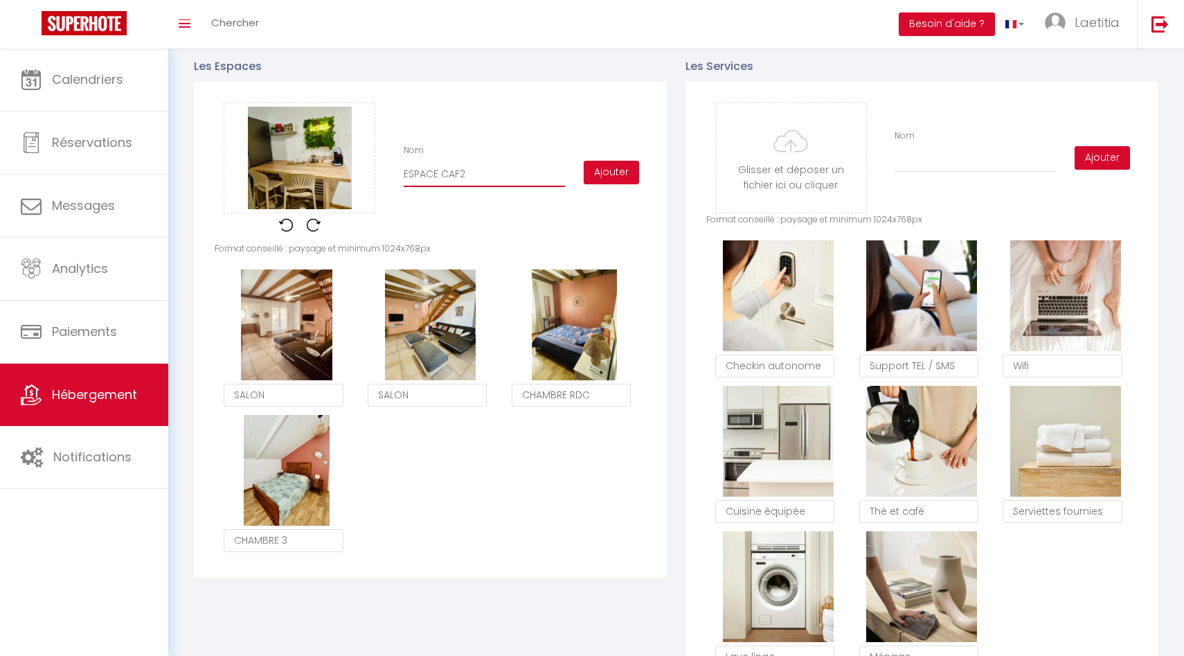
type input "ESPACE CAF"
checkbox input "true"
type input "ESPACE CA"
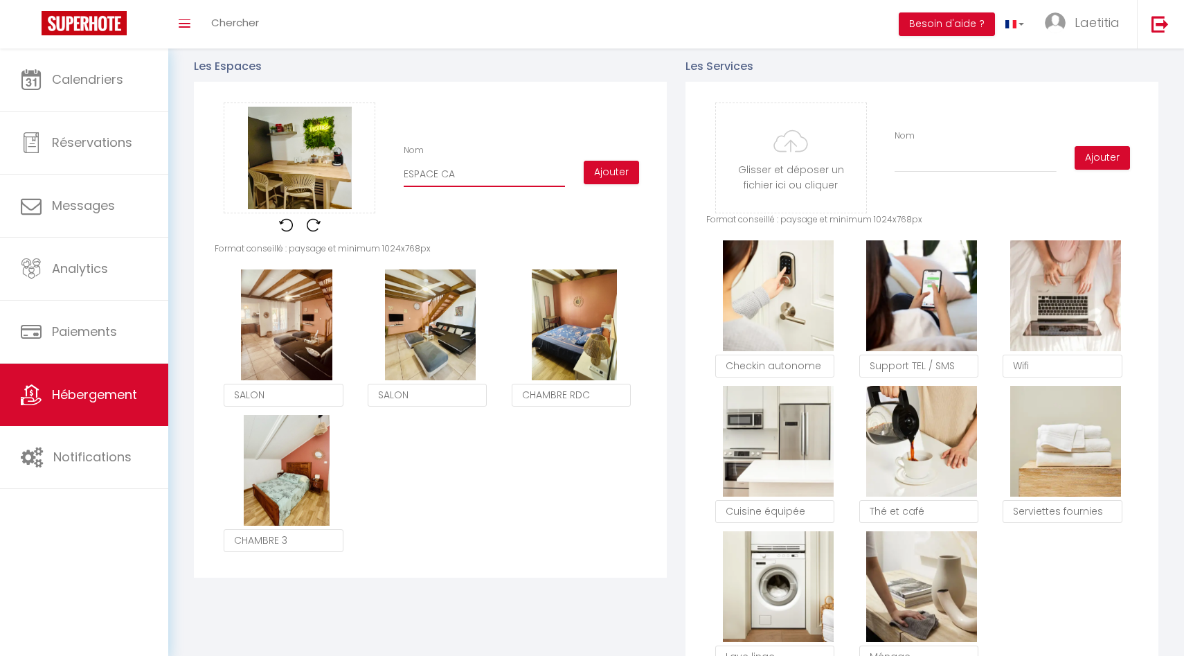
checkbox input "true"
type input "ESPACE C"
checkbox input "true"
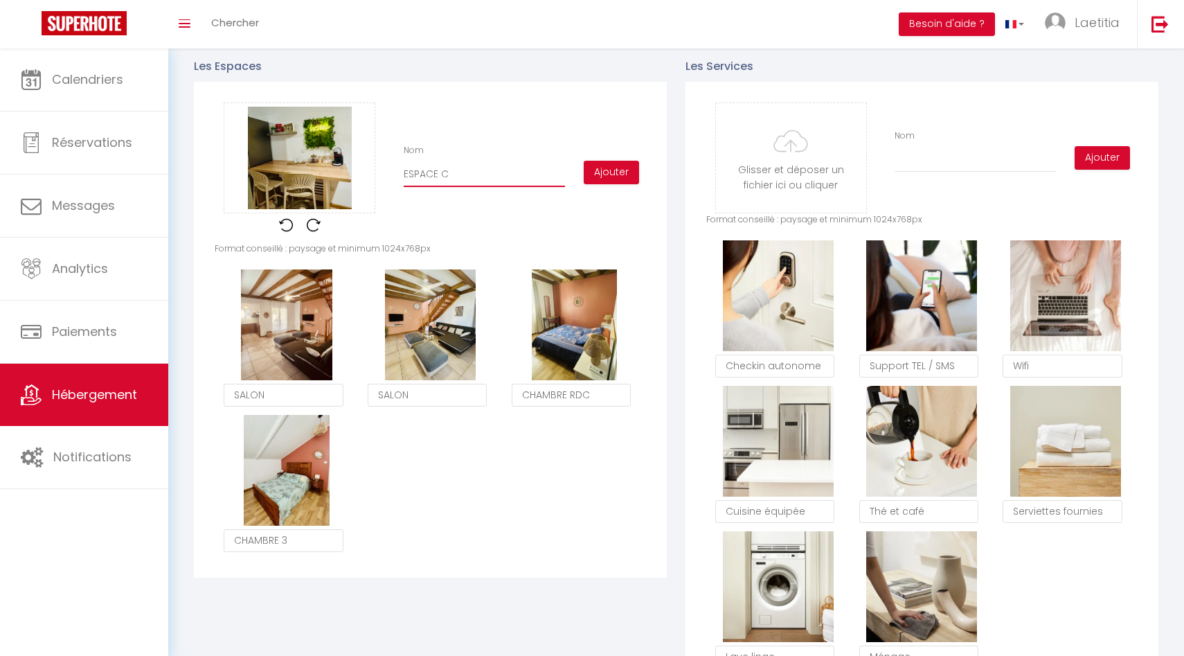
checkbox input "true"
type input "ESPACE"
checkbox input "true"
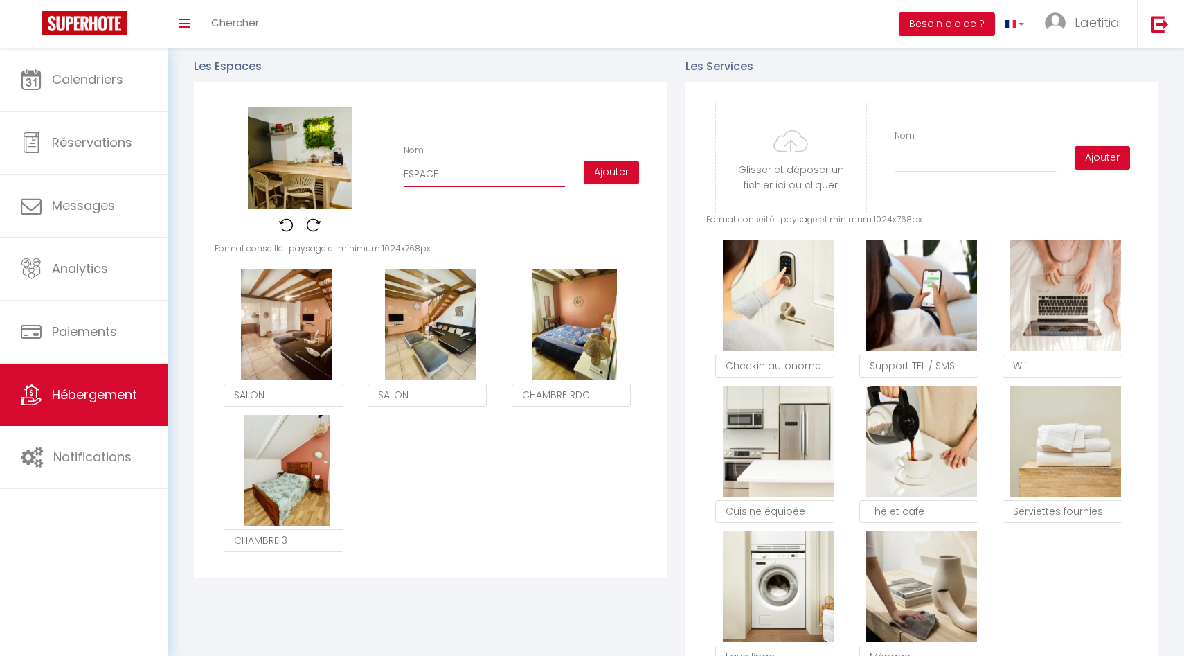
checkbox input "true"
type input "ESPACE"
checkbox input "true"
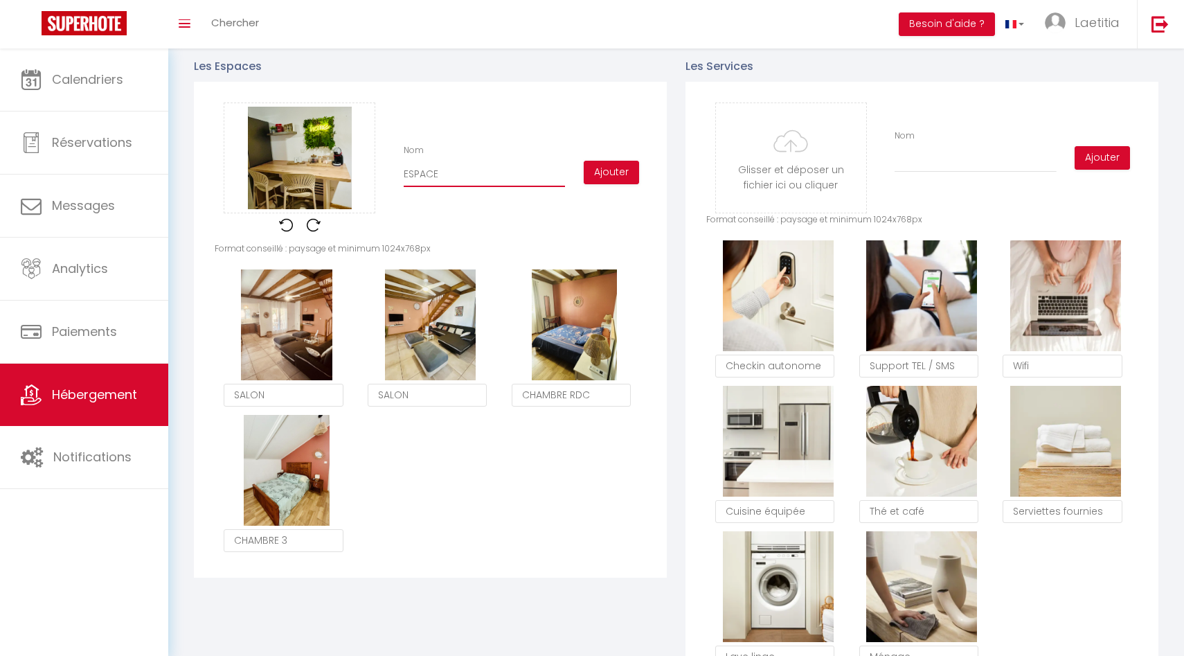
type input "ESPAC"
checkbox input "true"
type input "ESPA"
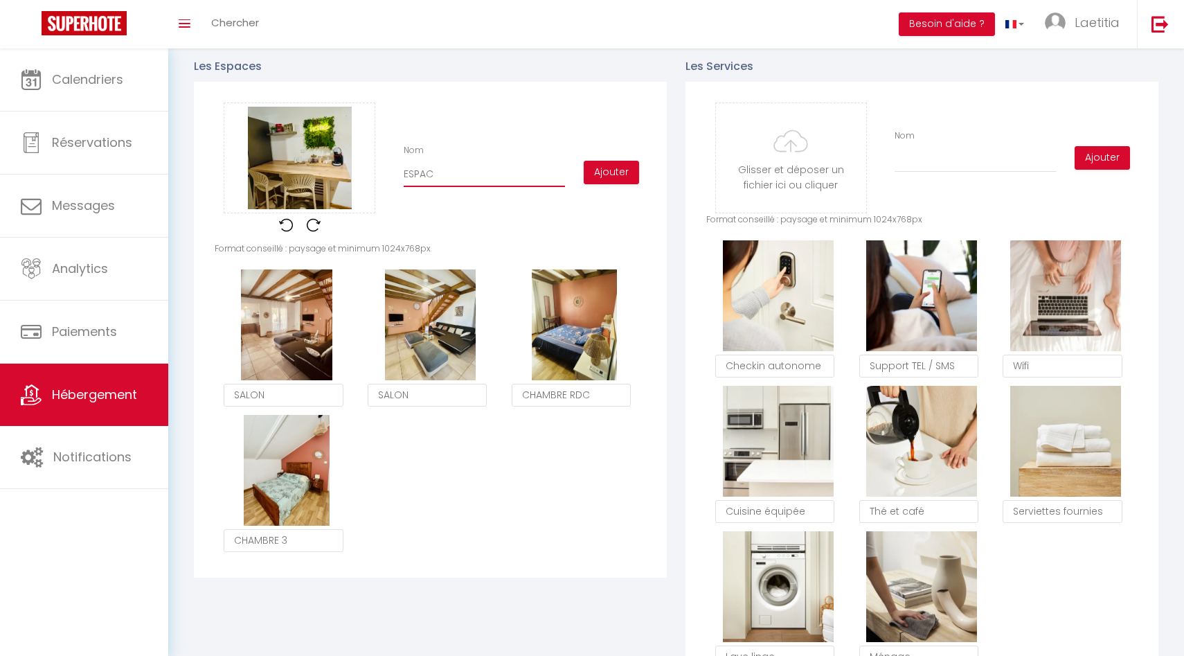
checkbox input "true"
type input "ESP"
checkbox input "true"
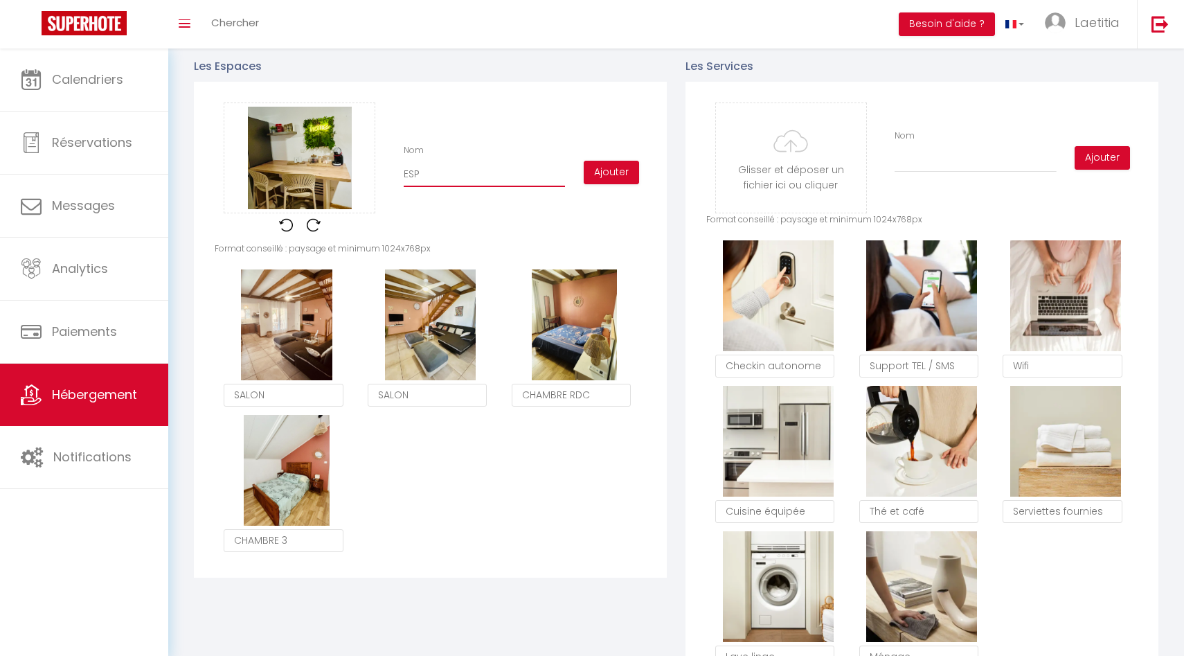
checkbox input "true"
type input "ES"
checkbox input "true"
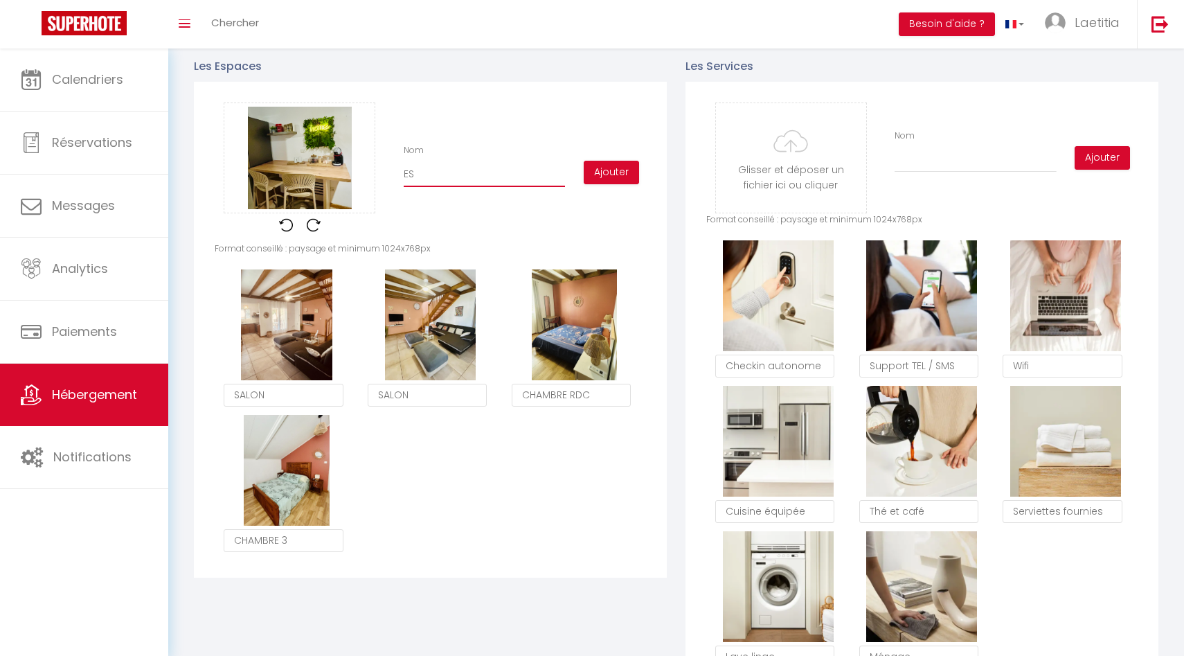
checkbox input "true"
type input "E"
checkbox input "true"
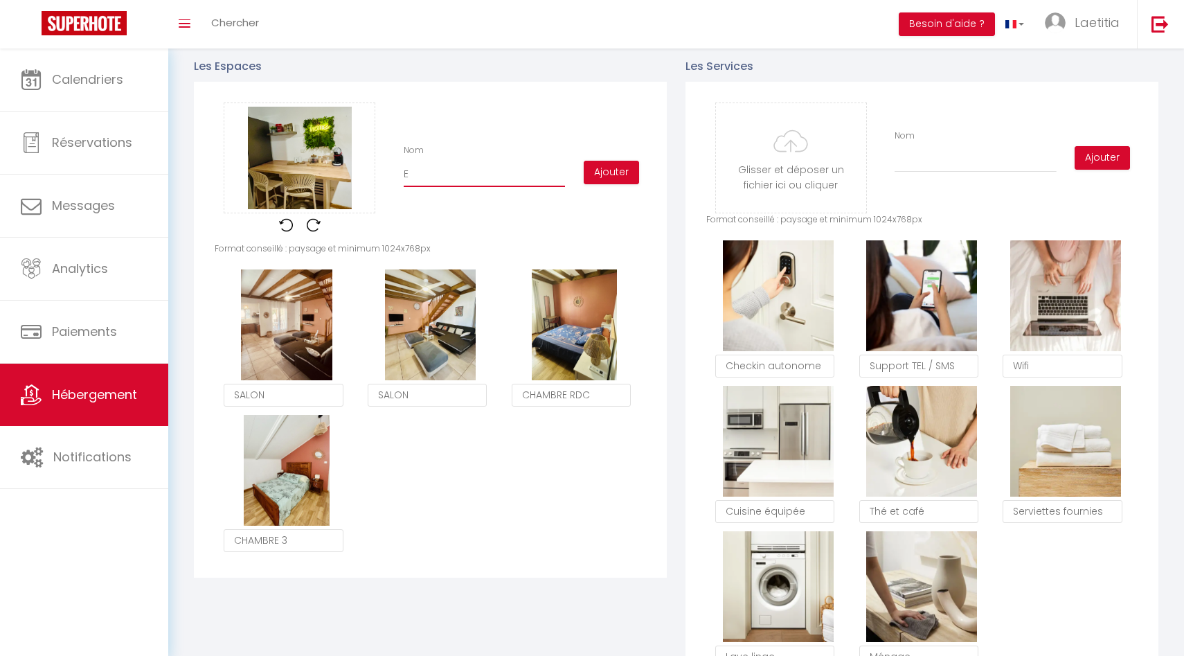
type input "E"
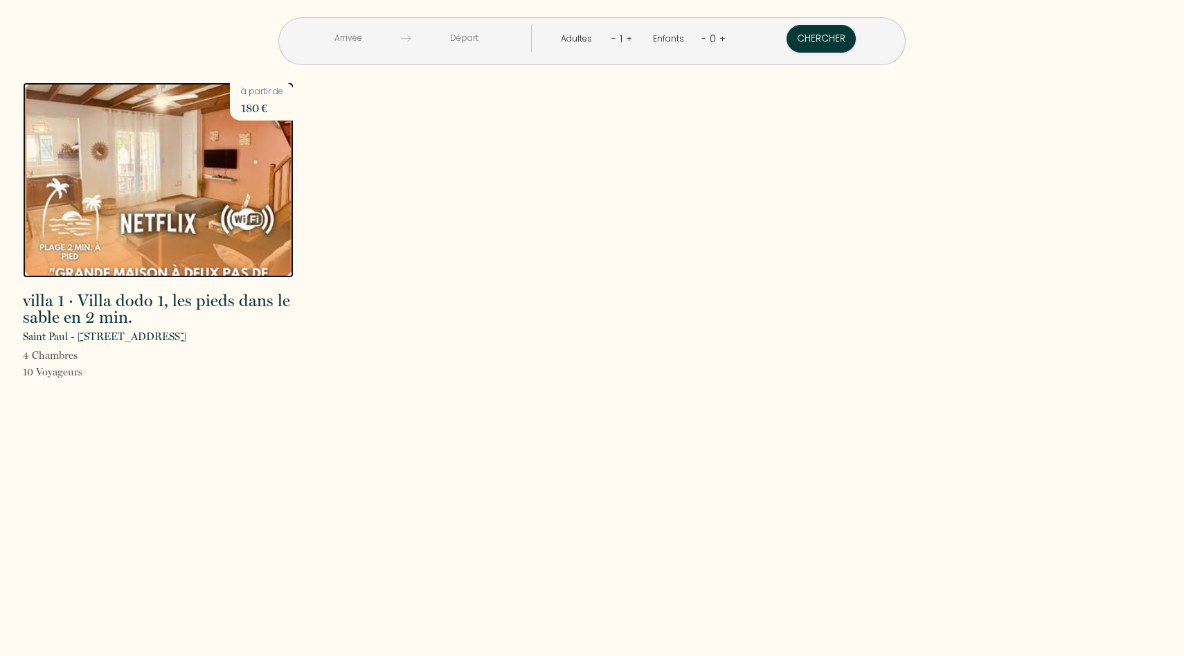
click at [209, 168] on img at bounding box center [158, 179] width 271 height 195
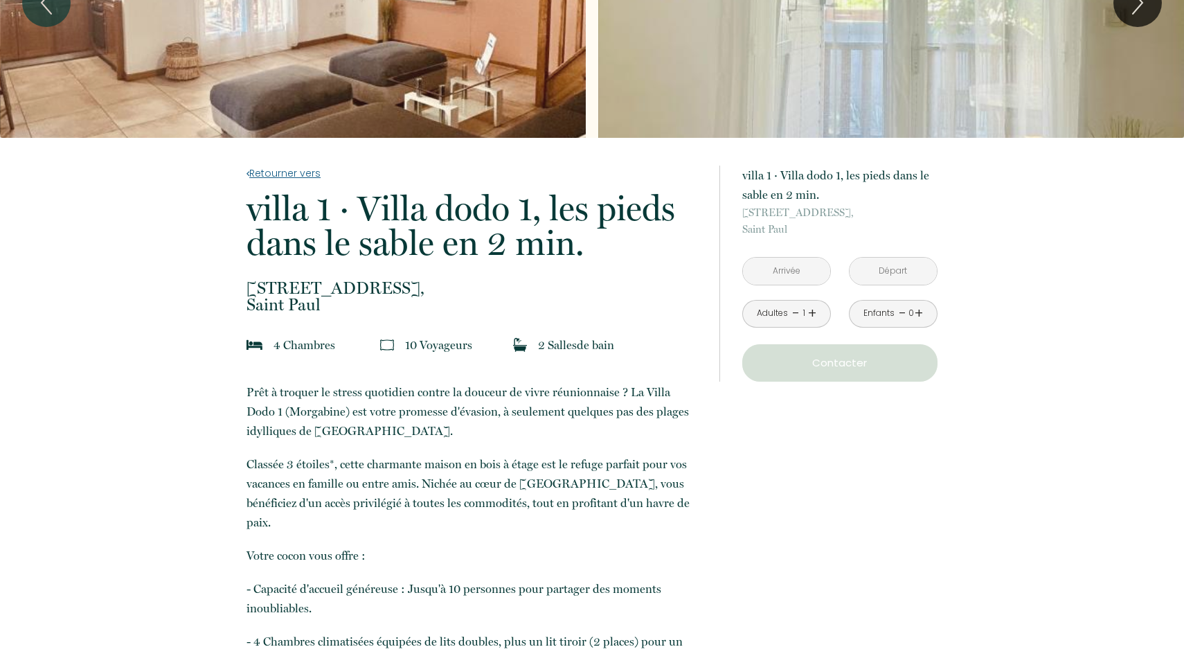
scroll to position [136, 0]
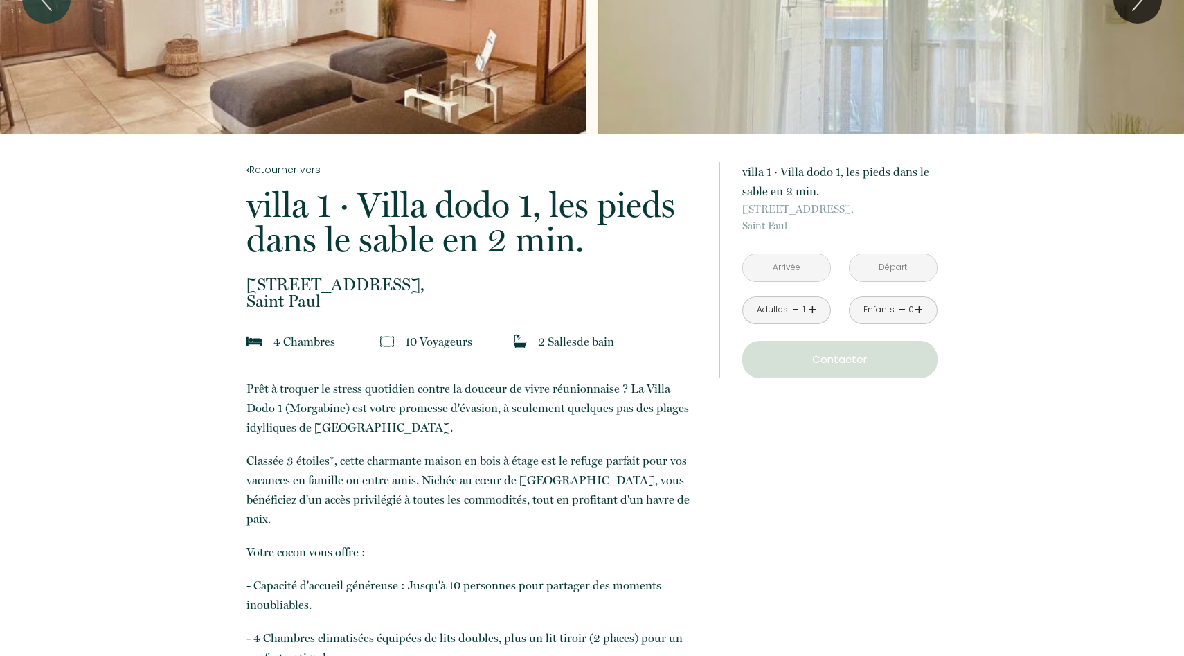
click at [801, 273] on input "text" at bounding box center [786, 267] width 87 height 27
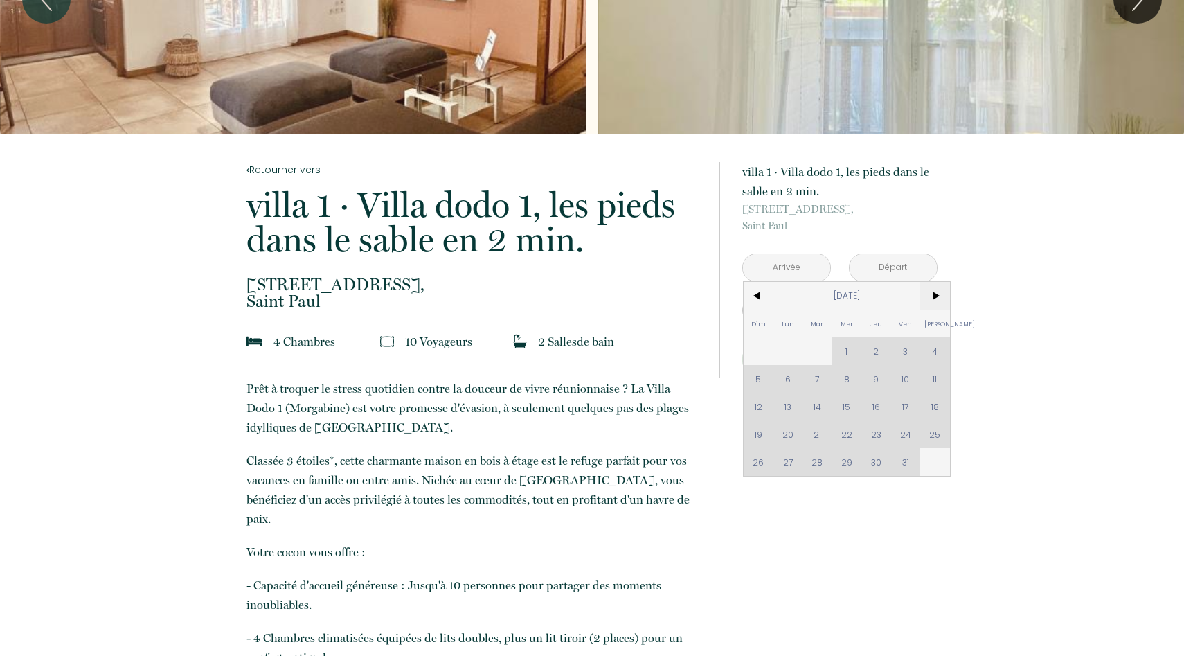
click at [938, 292] on span ">" at bounding box center [935, 296] width 30 height 28
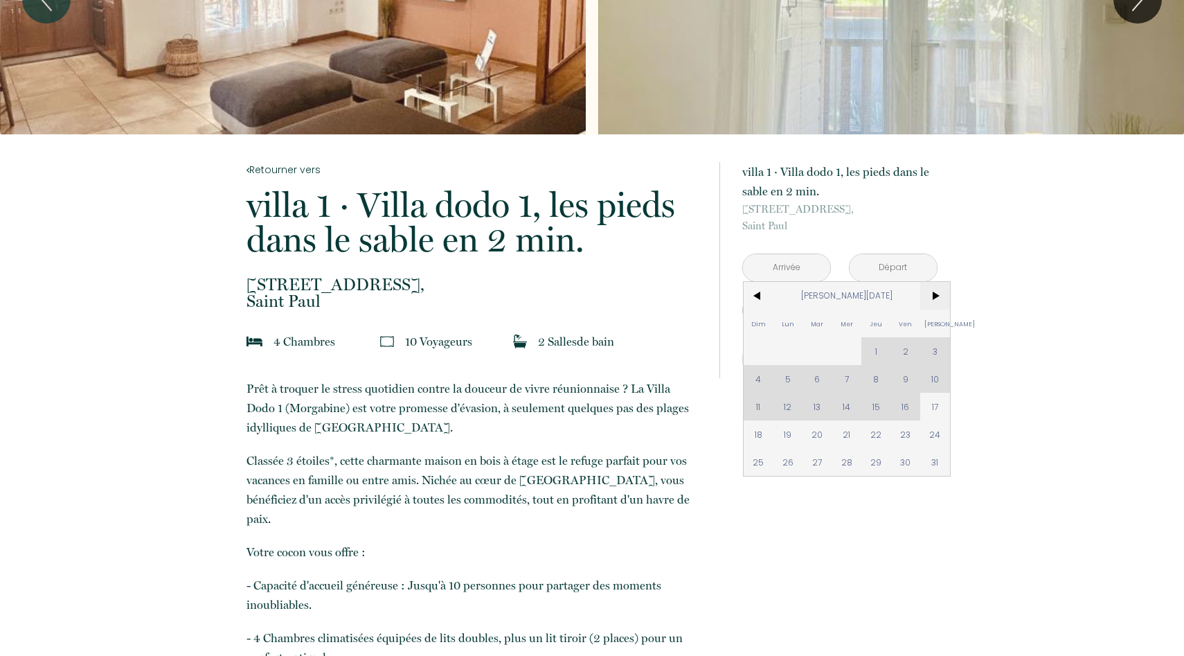
click at [938, 292] on span ">" at bounding box center [935, 296] width 30 height 28
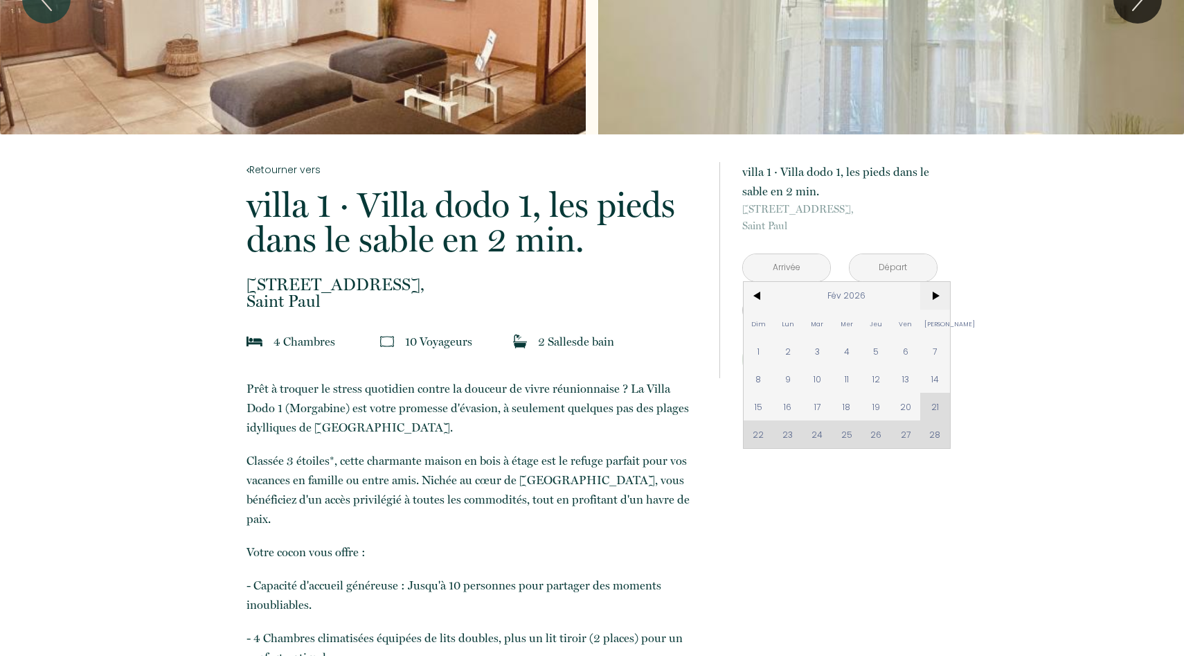
click at [935, 296] on span ">" at bounding box center [935, 296] width 30 height 28
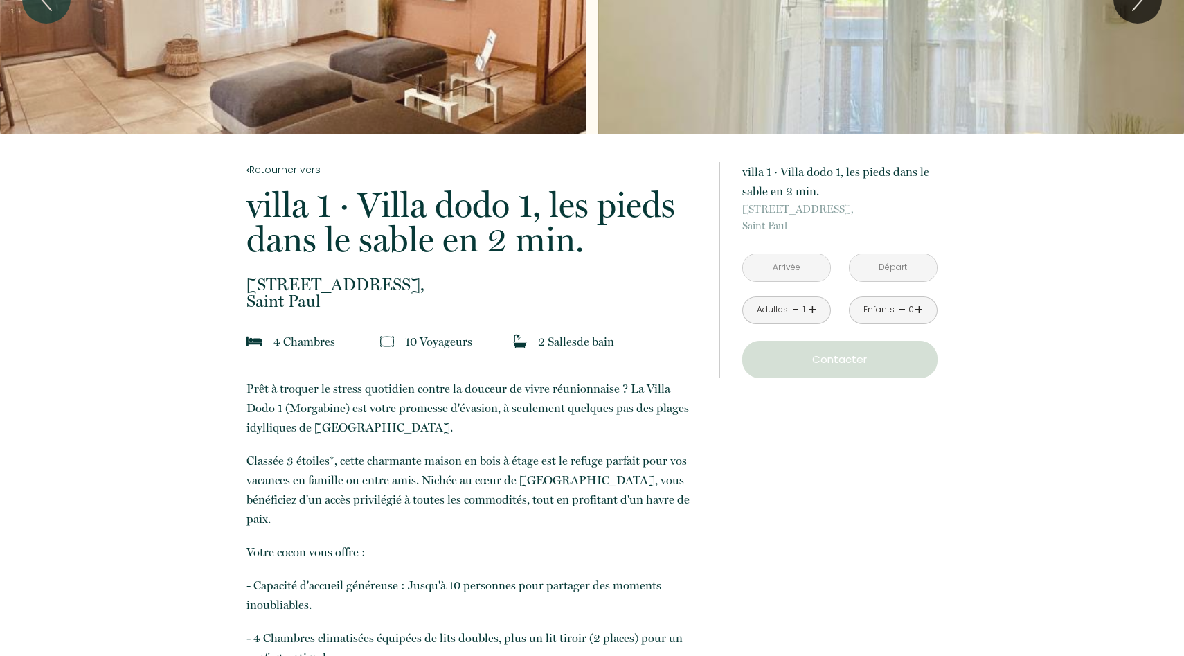
click at [797, 264] on input "text" at bounding box center [786, 267] width 87 height 27
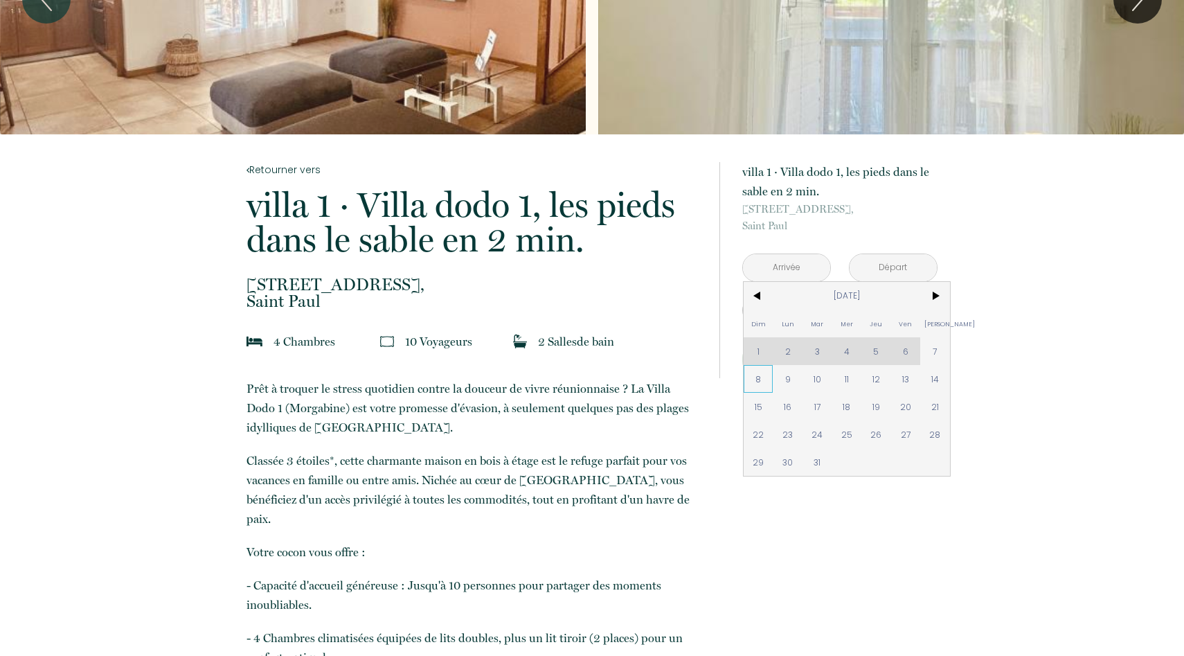
click at [756, 380] on span "8" at bounding box center [759, 379] width 30 height 28
type input "[DATE]"
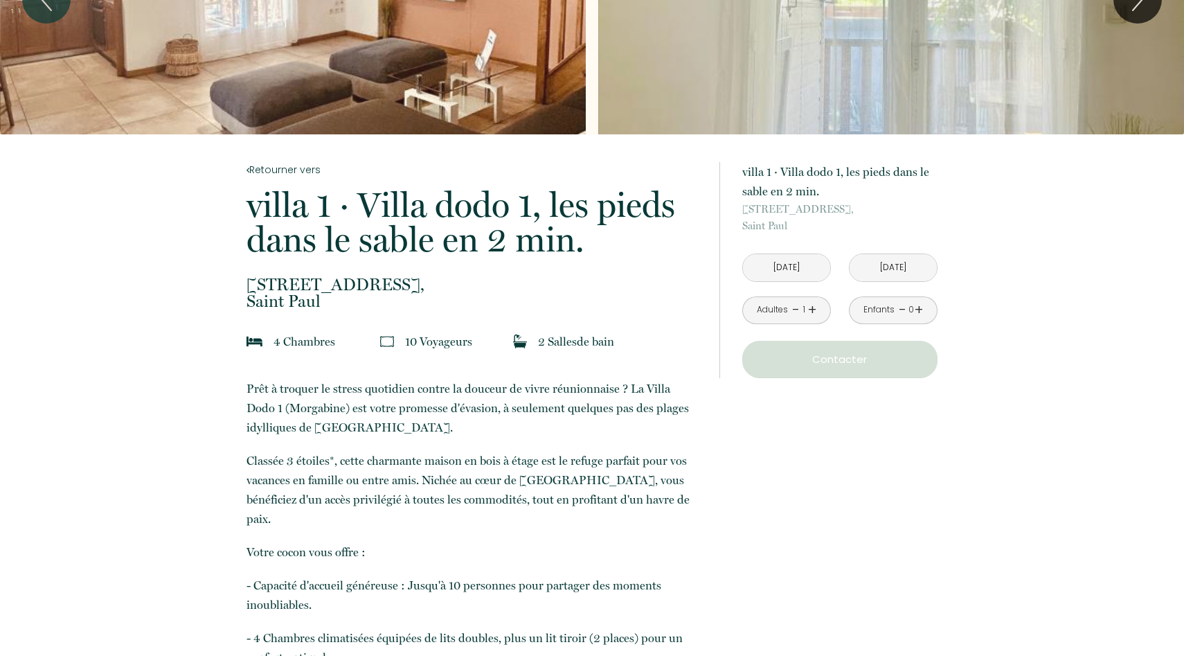
click at [927, 314] on div "Enfants - 0 +" at bounding box center [893, 310] width 89 height 28
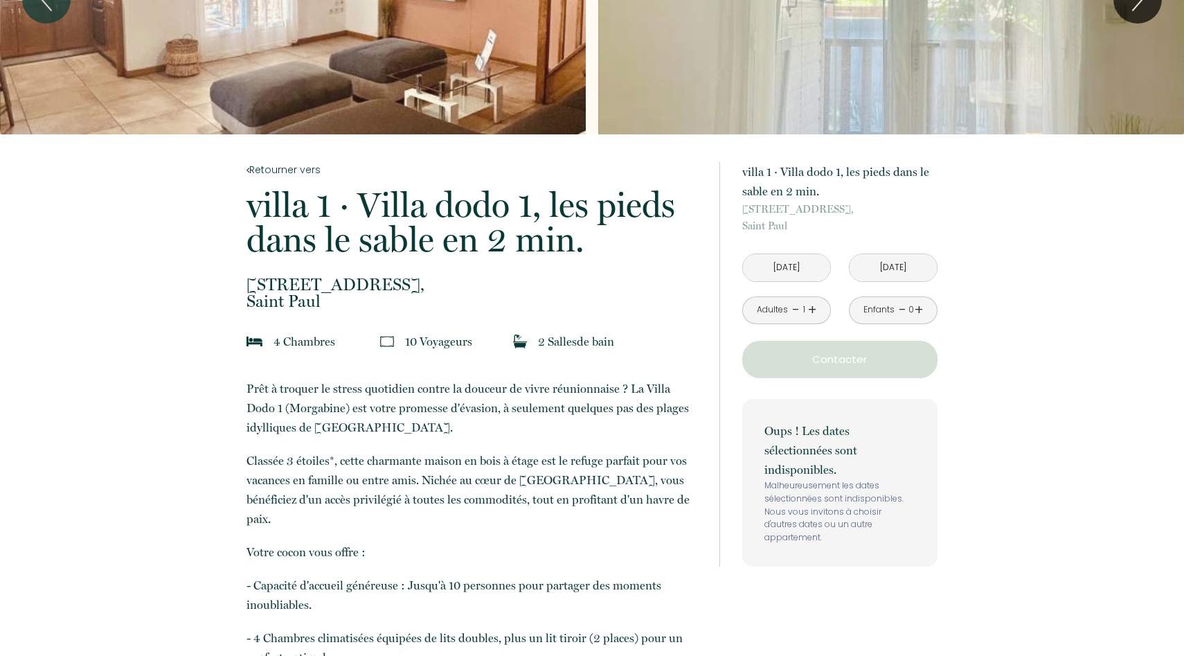
click at [902, 256] on input "[DATE]" at bounding box center [893, 267] width 87 height 27
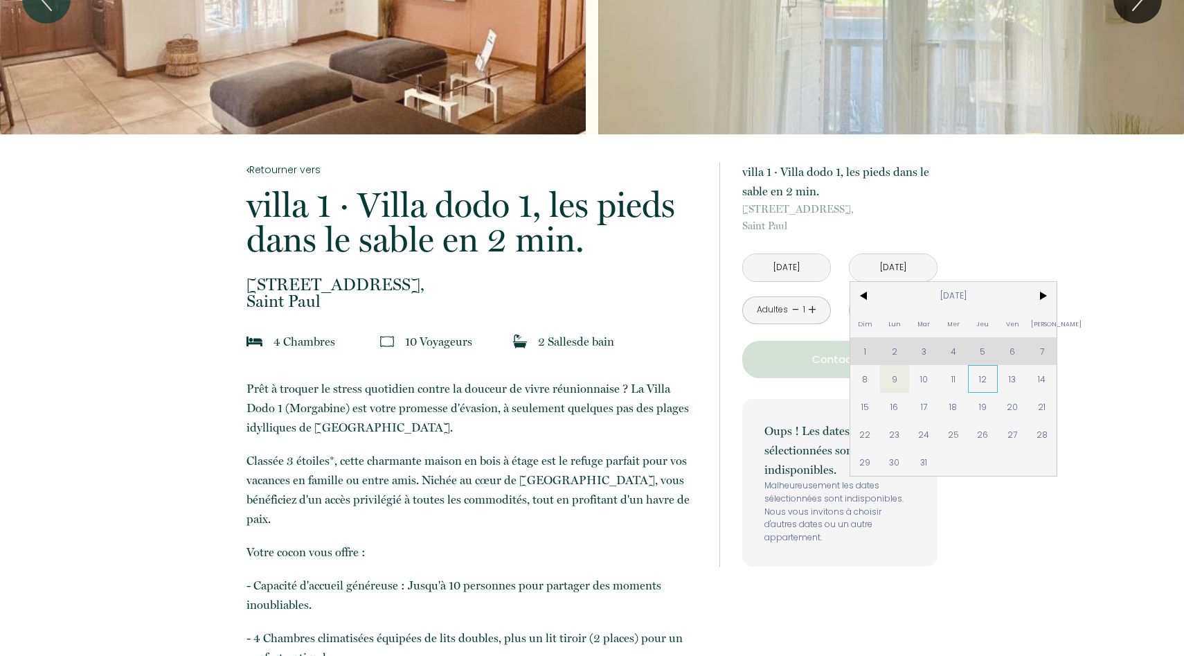
click at [980, 376] on span "12" at bounding box center [983, 379] width 30 height 28
type input "Jeu 12 Mar 2026"
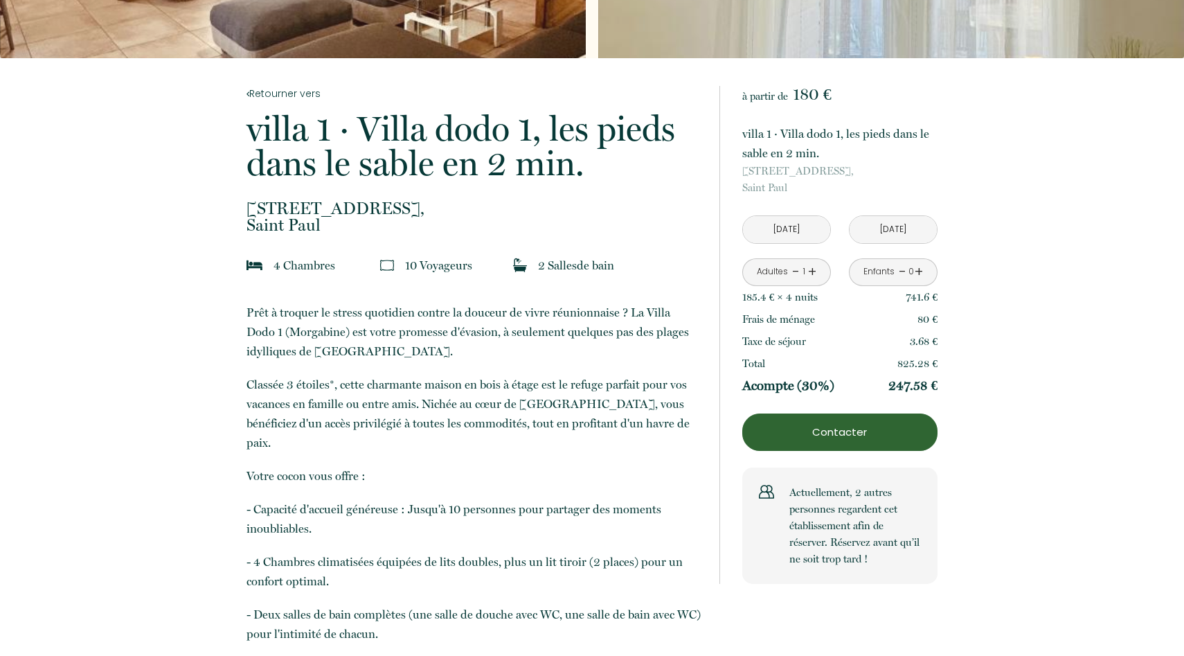
scroll to position [213, 0]
click at [810, 269] on link "+" at bounding box center [812, 270] width 8 height 21
click at [926, 270] on div "Enfants - 0 +" at bounding box center [893, 272] width 89 height 28
click at [917, 269] on link "+" at bounding box center [919, 270] width 8 height 21
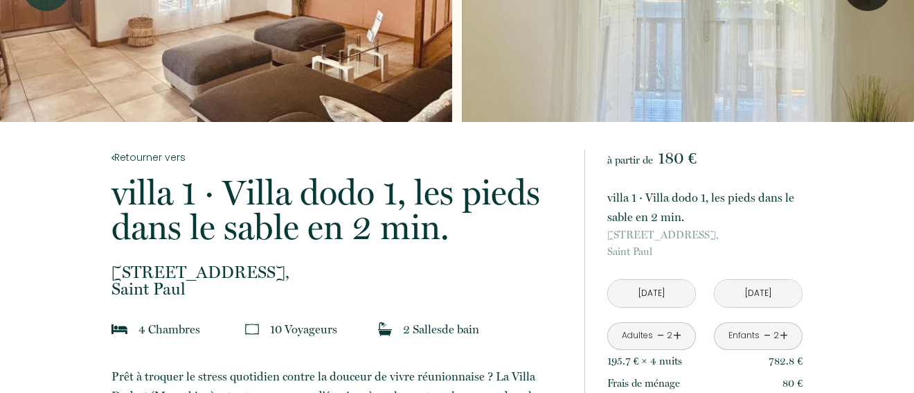
scroll to position [0, 0]
